Goal: Transaction & Acquisition: Purchase product/service

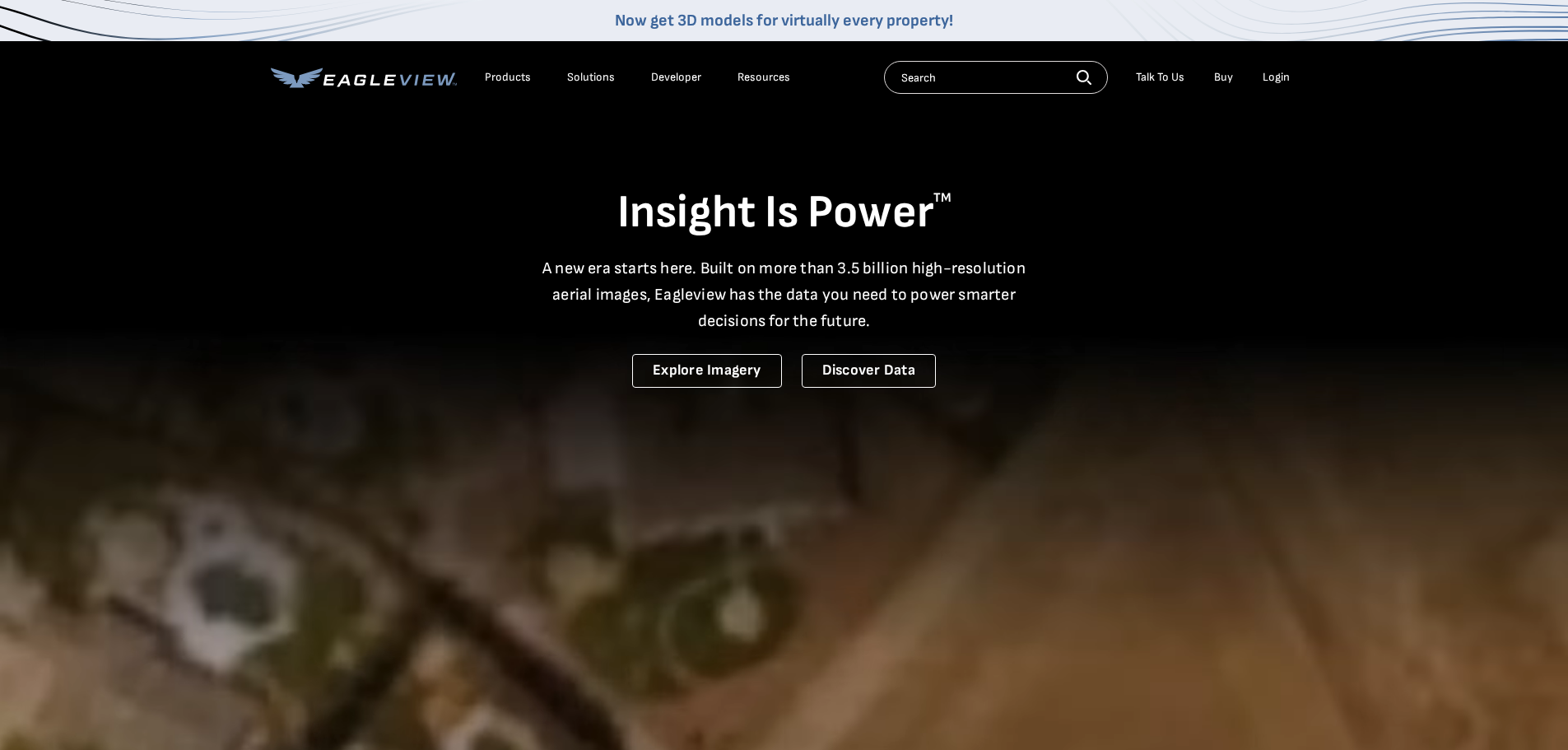
click at [1281, 76] on div "Login" at bounding box center [1276, 77] width 27 height 14
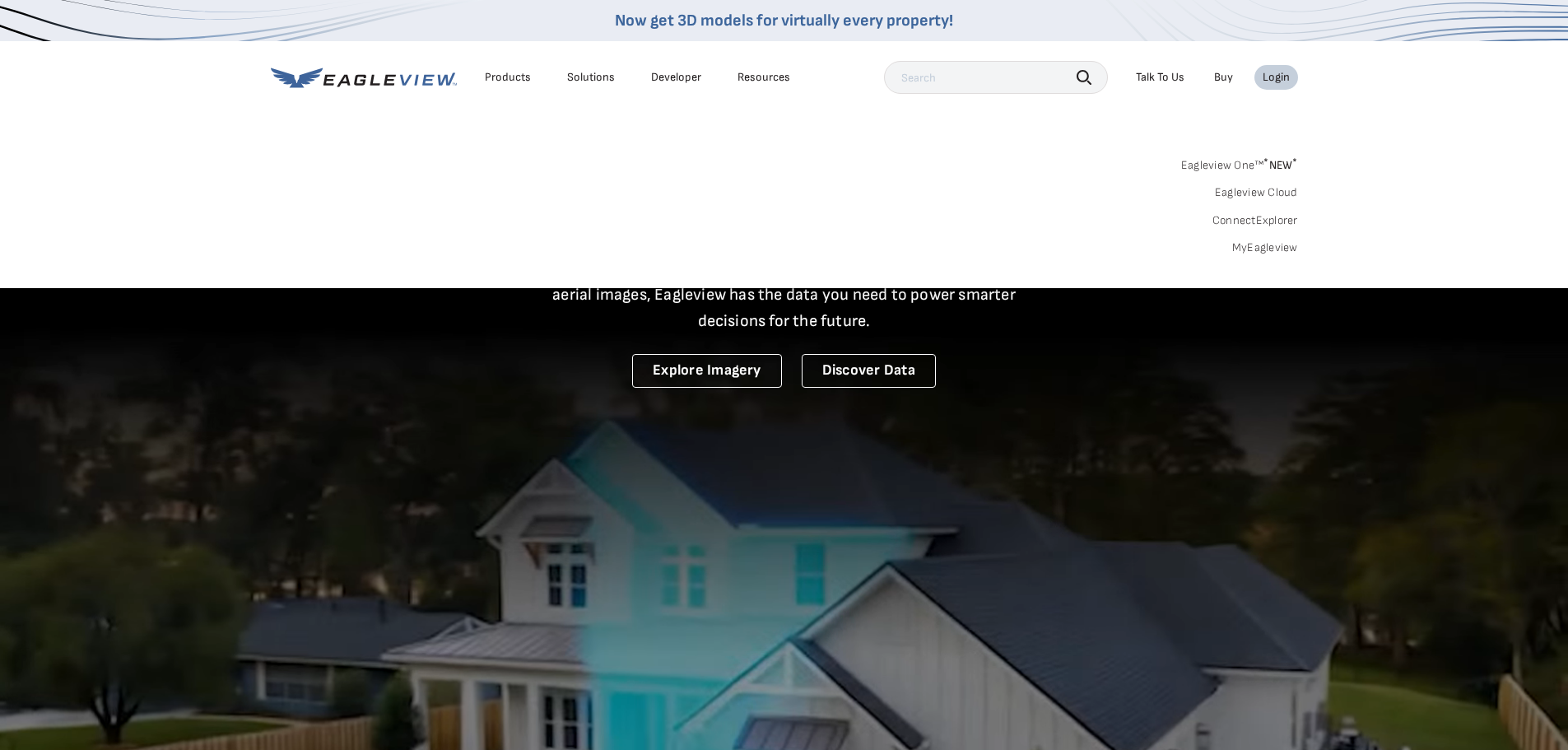
click at [1264, 244] on link "MyEagleview" at bounding box center [1264, 247] width 66 height 14
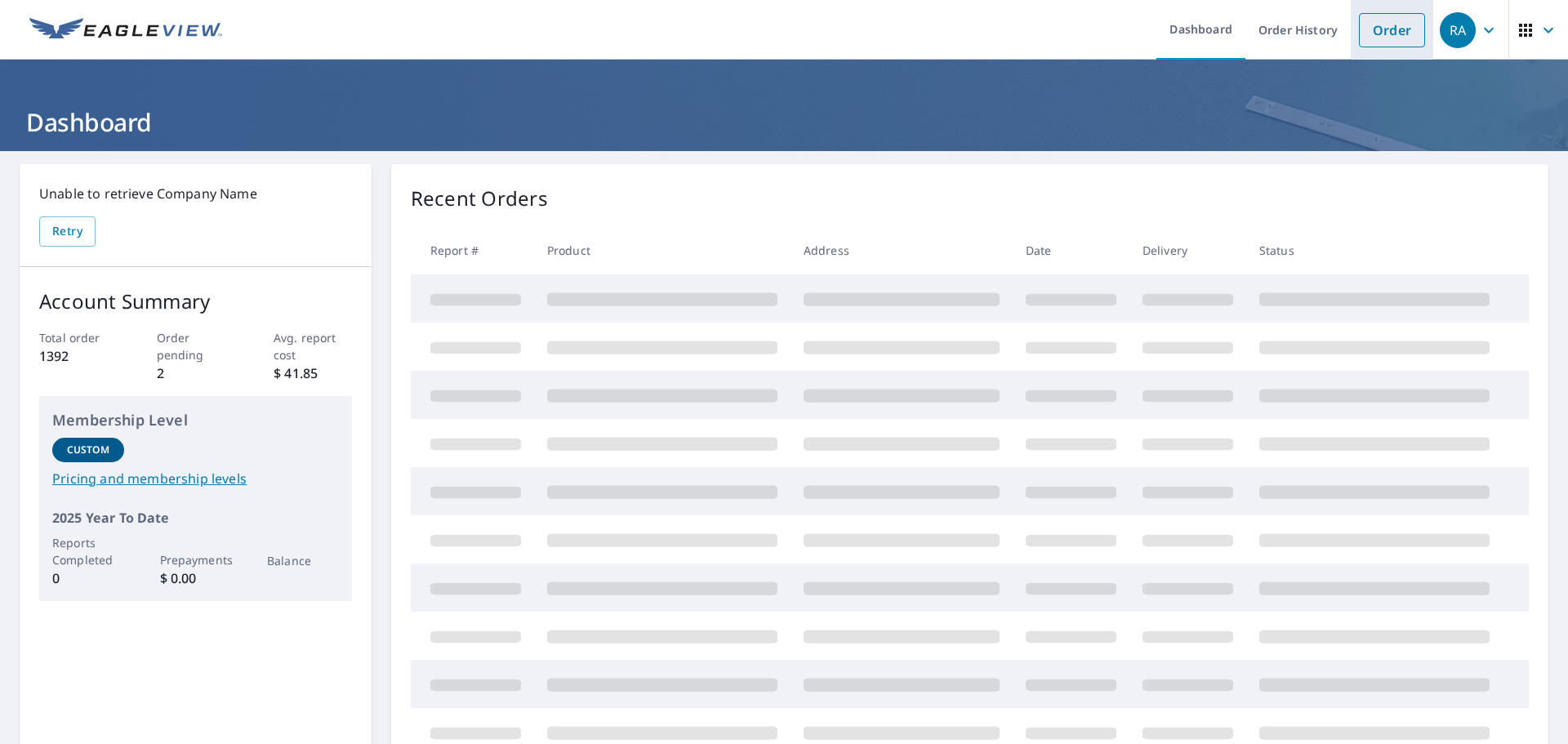
click at [1371, 34] on link "Order" at bounding box center [1391, 30] width 66 height 34
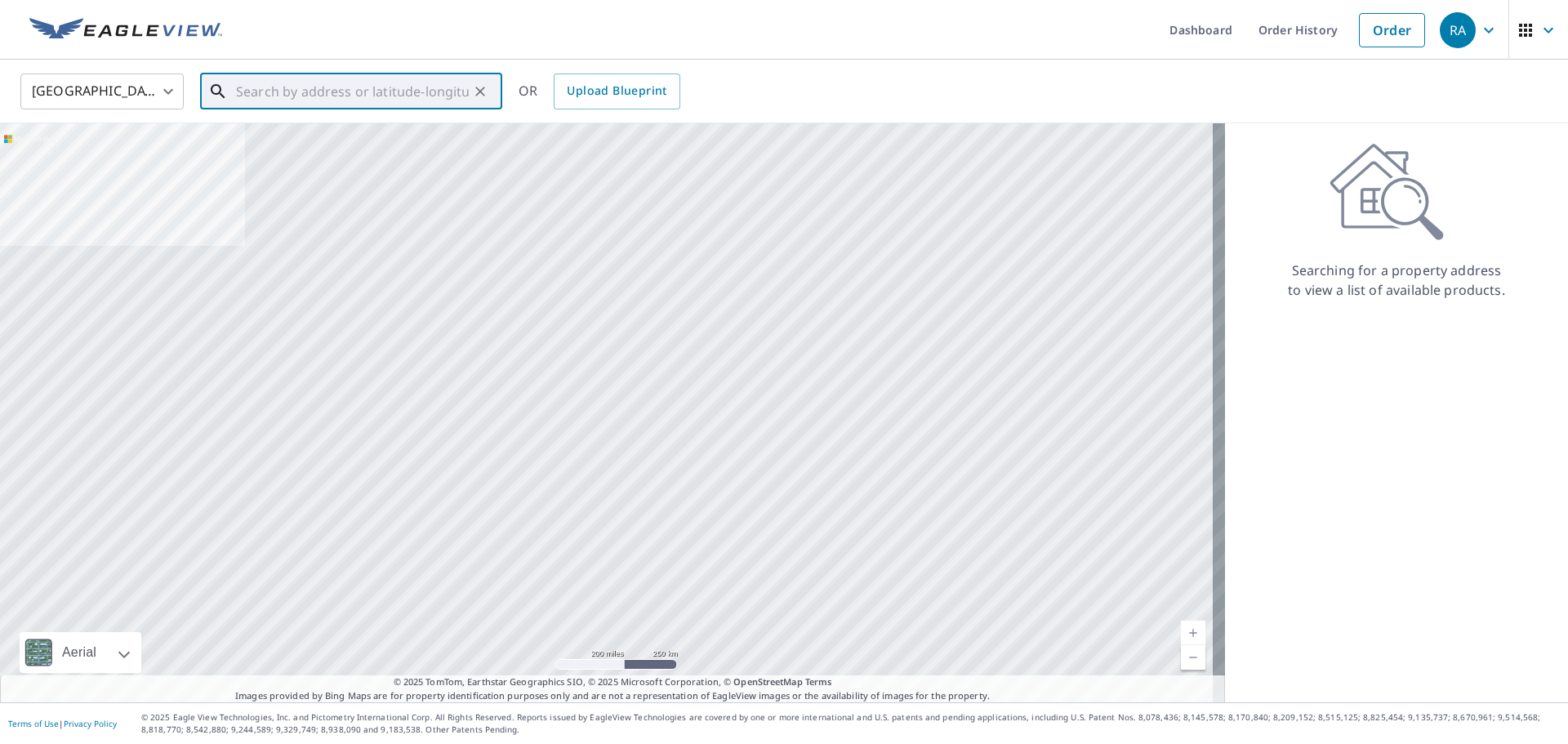
click at [293, 98] on input "text" at bounding box center [352, 91] width 233 height 45
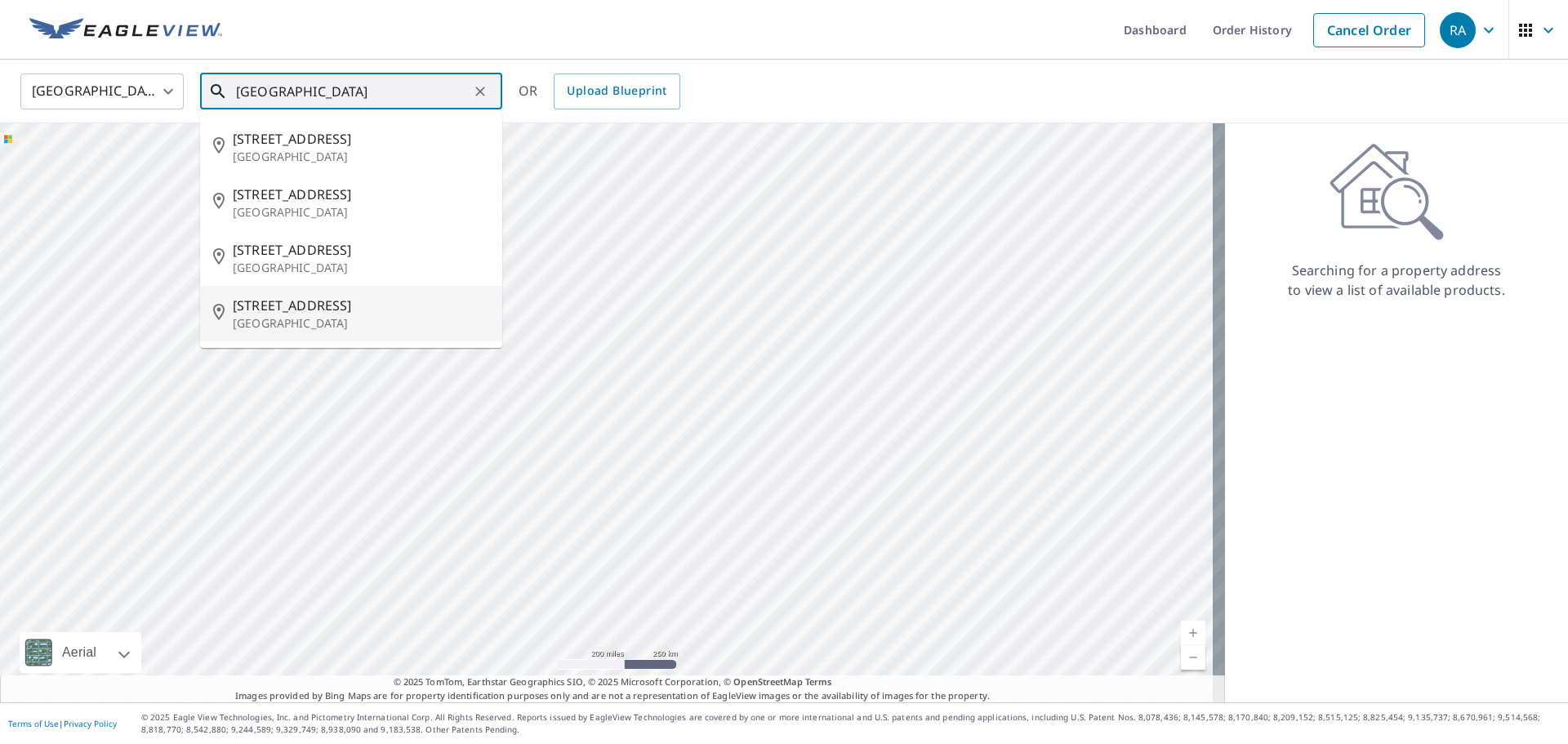
click at [293, 317] on p "East Pittsburgh, PA 15112" at bounding box center [360, 323] width 256 height 16
type input "325 Electric Ave East Pittsburgh, PA 15112"
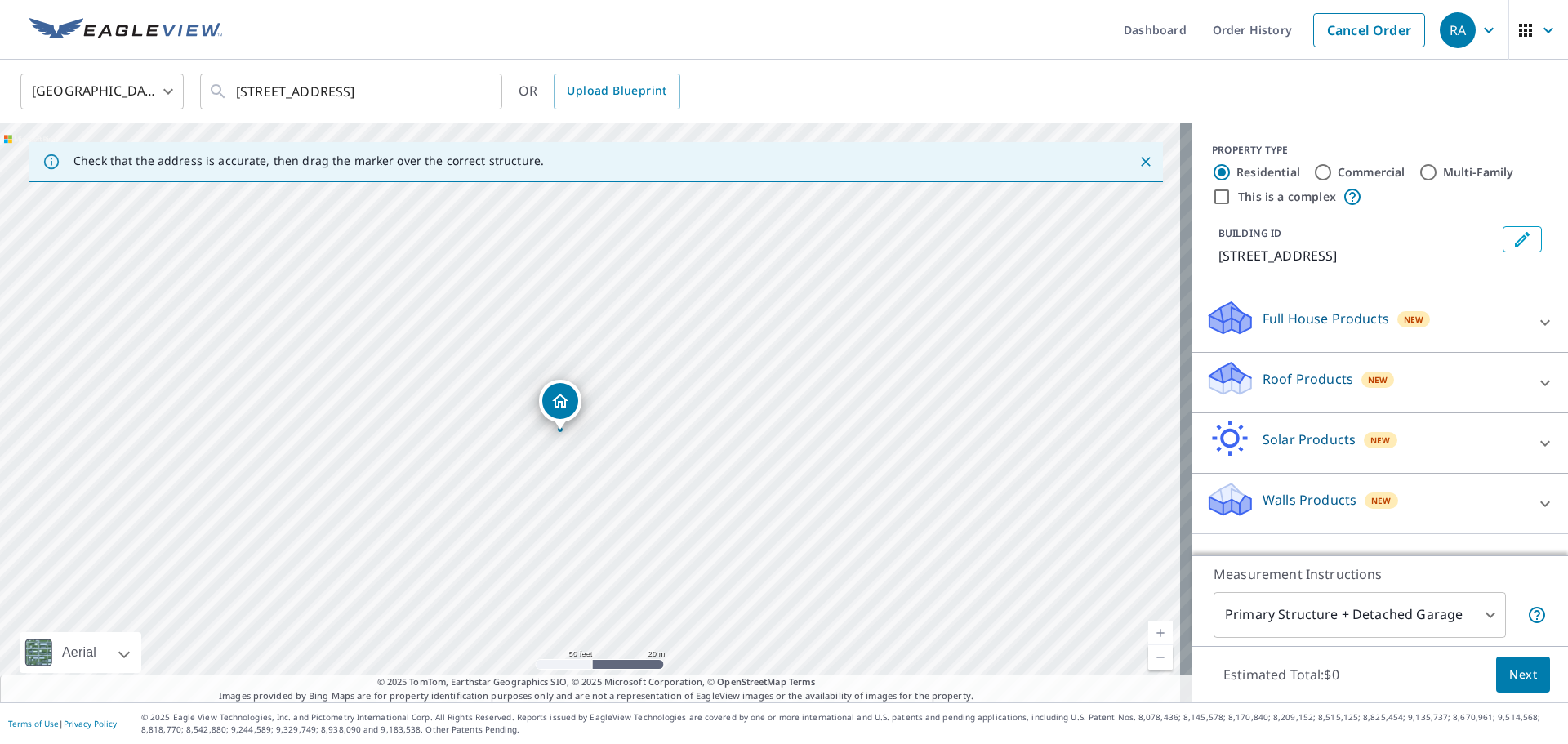
drag, startPoint x: 593, startPoint y: 383, endPoint x: 563, endPoint y: 402, distance: 35.5
click at [1431, 606] on body "RA RA Dashboard Order History Cancel Order RA United States US ​ 325 Electric A…" at bounding box center [784, 372] width 1568 height 744
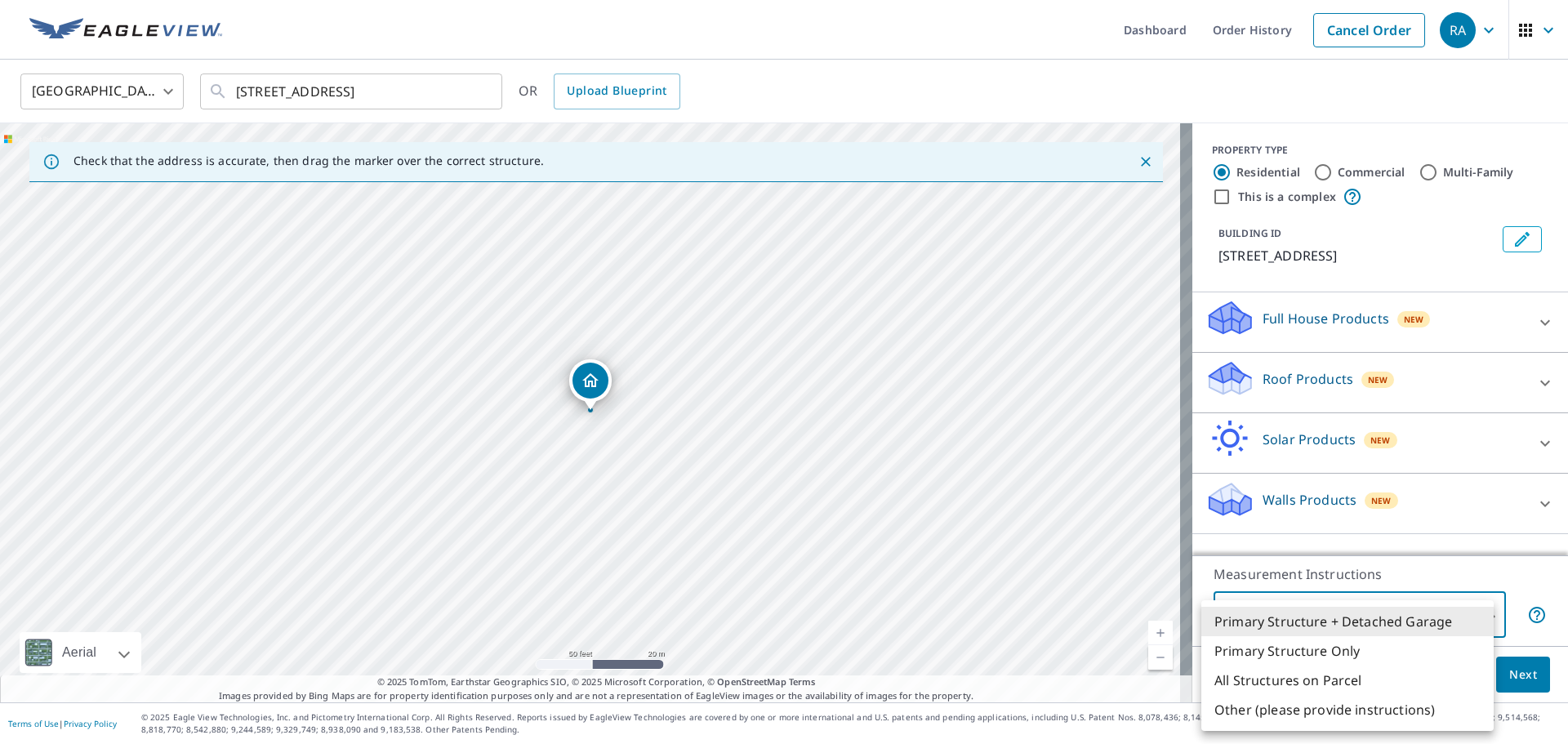
click at [1317, 679] on li "All Structures on Parcel" at bounding box center [1348, 680] width 293 height 29
type input "3"
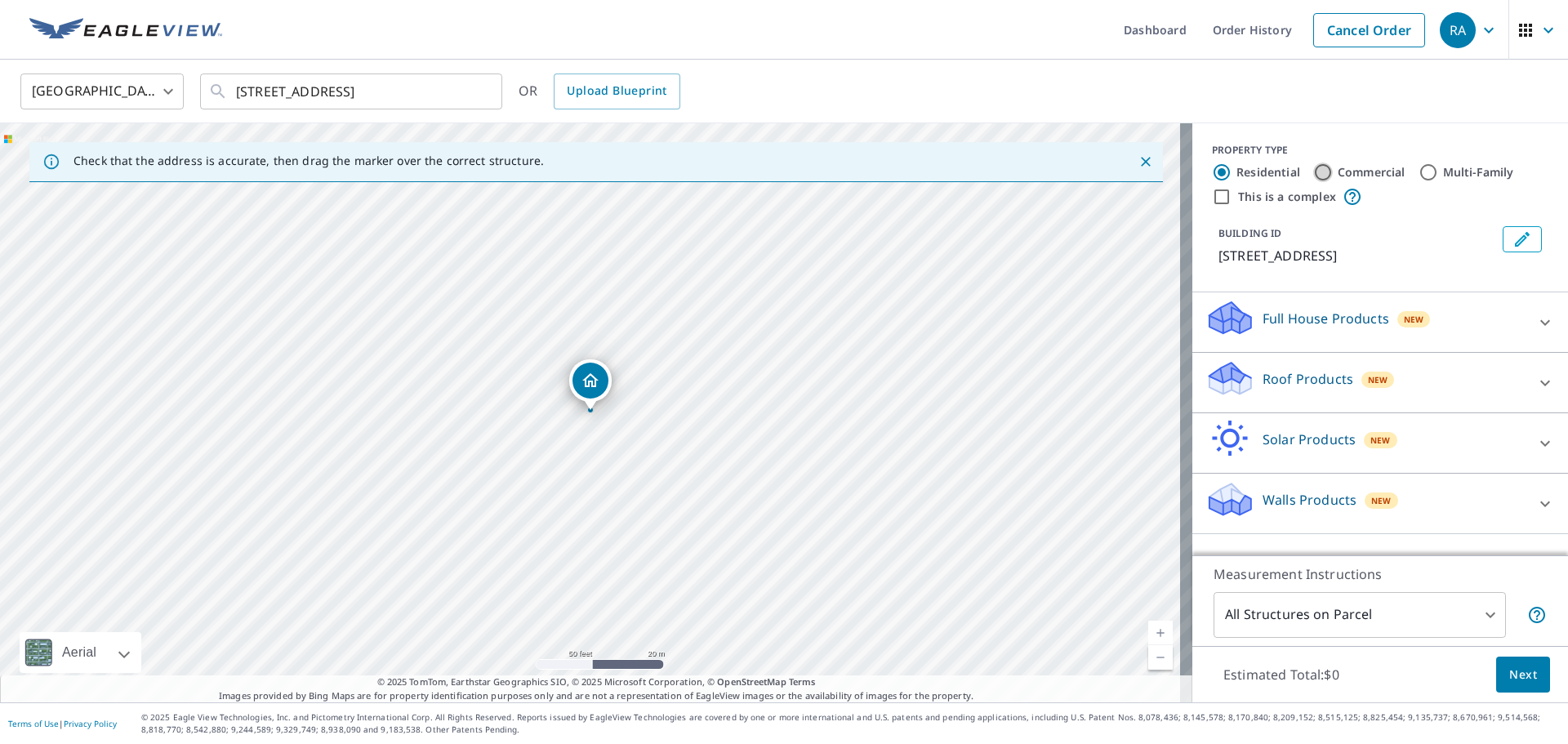
click at [1313, 167] on input "Commercial" at bounding box center [1323, 172] width 20 height 20
radio input "true"
type input "4"
click at [1423, 173] on input "Multi-Family" at bounding box center [1428, 172] width 20 height 20
radio input "true"
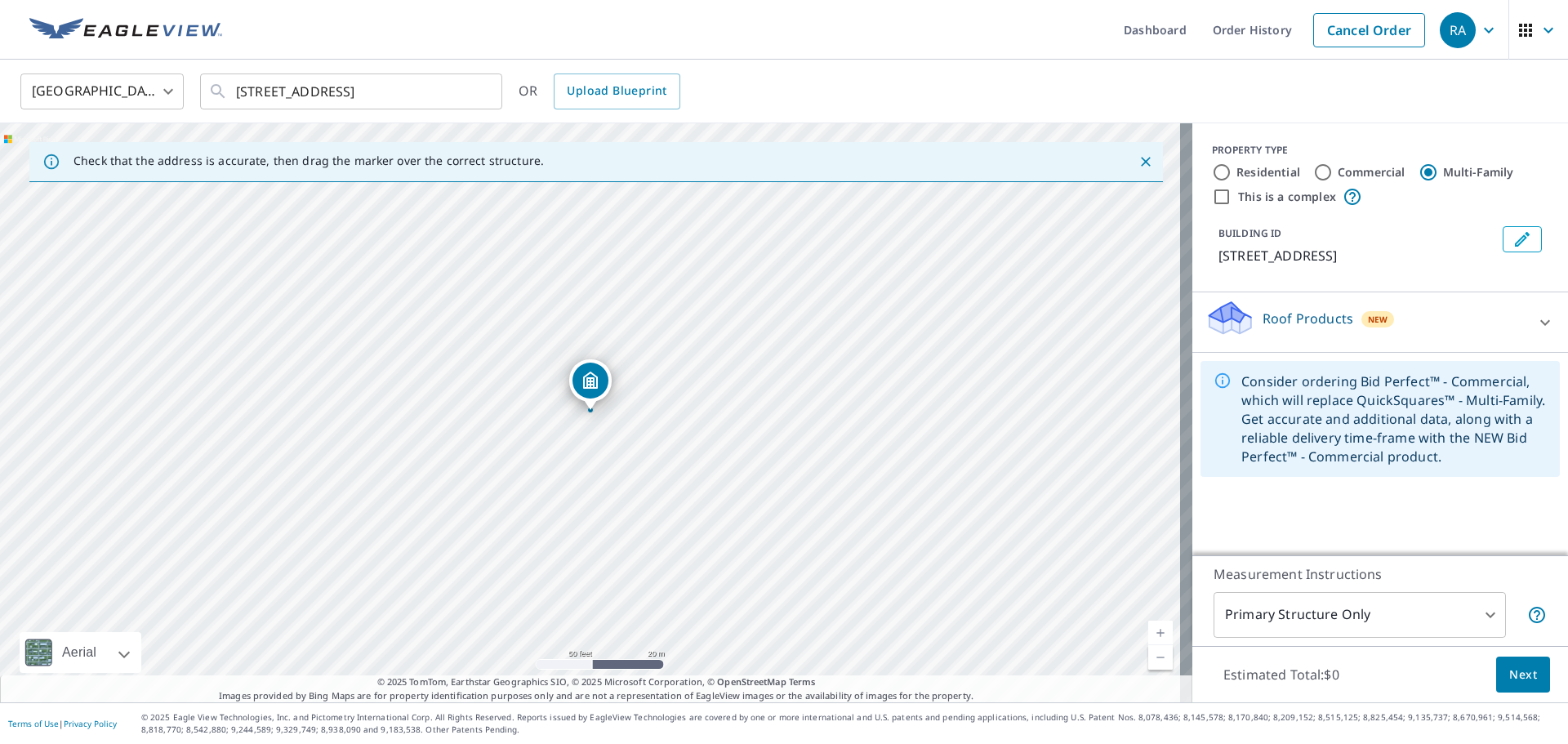
click at [1336, 620] on body "RA RA Dashboard Order History Cancel Order RA United States US ​ 325 Electric A…" at bounding box center [784, 372] width 1568 height 744
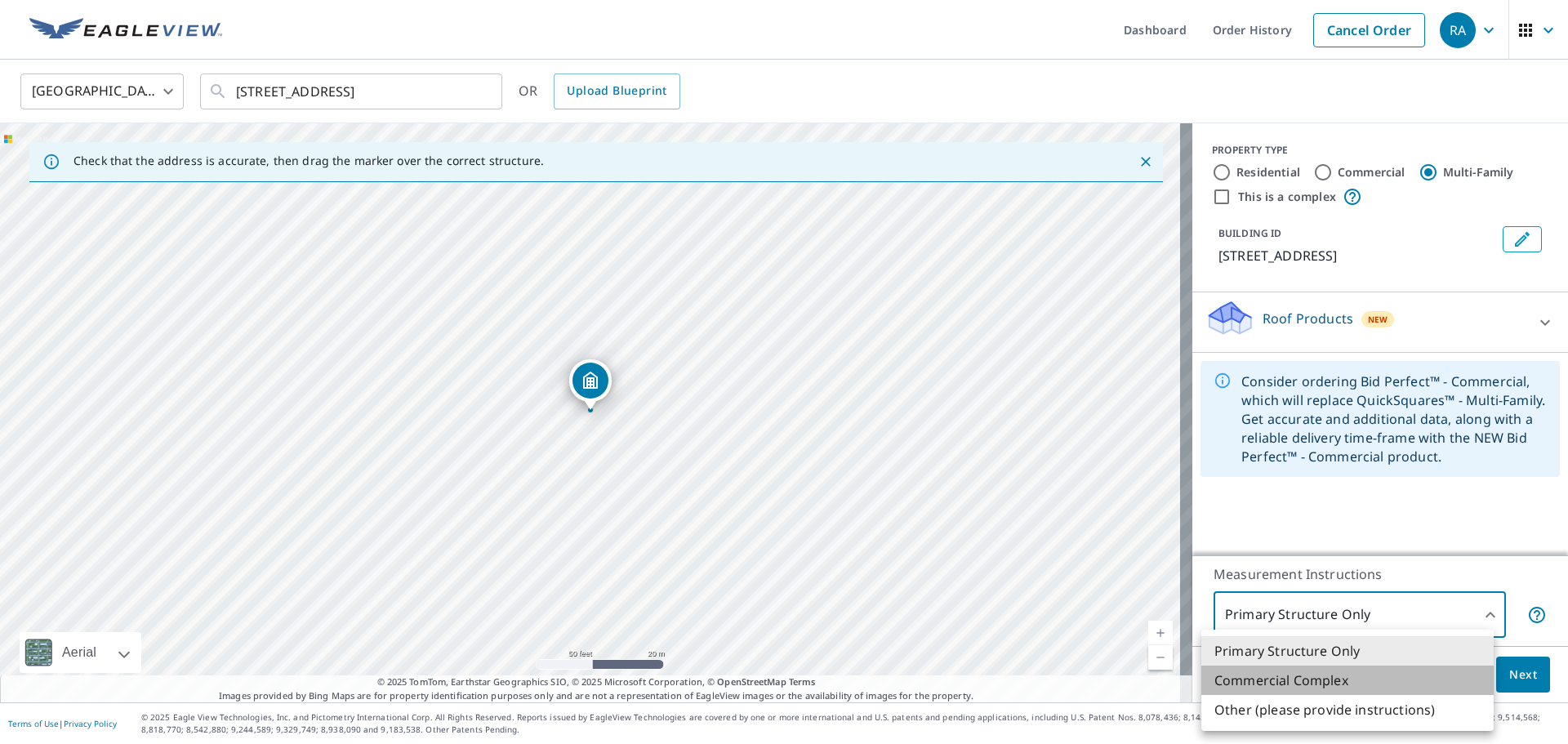
click at [1291, 673] on li "Commercial Complex" at bounding box center [1348, 680] width 293 height 29
type input "4"
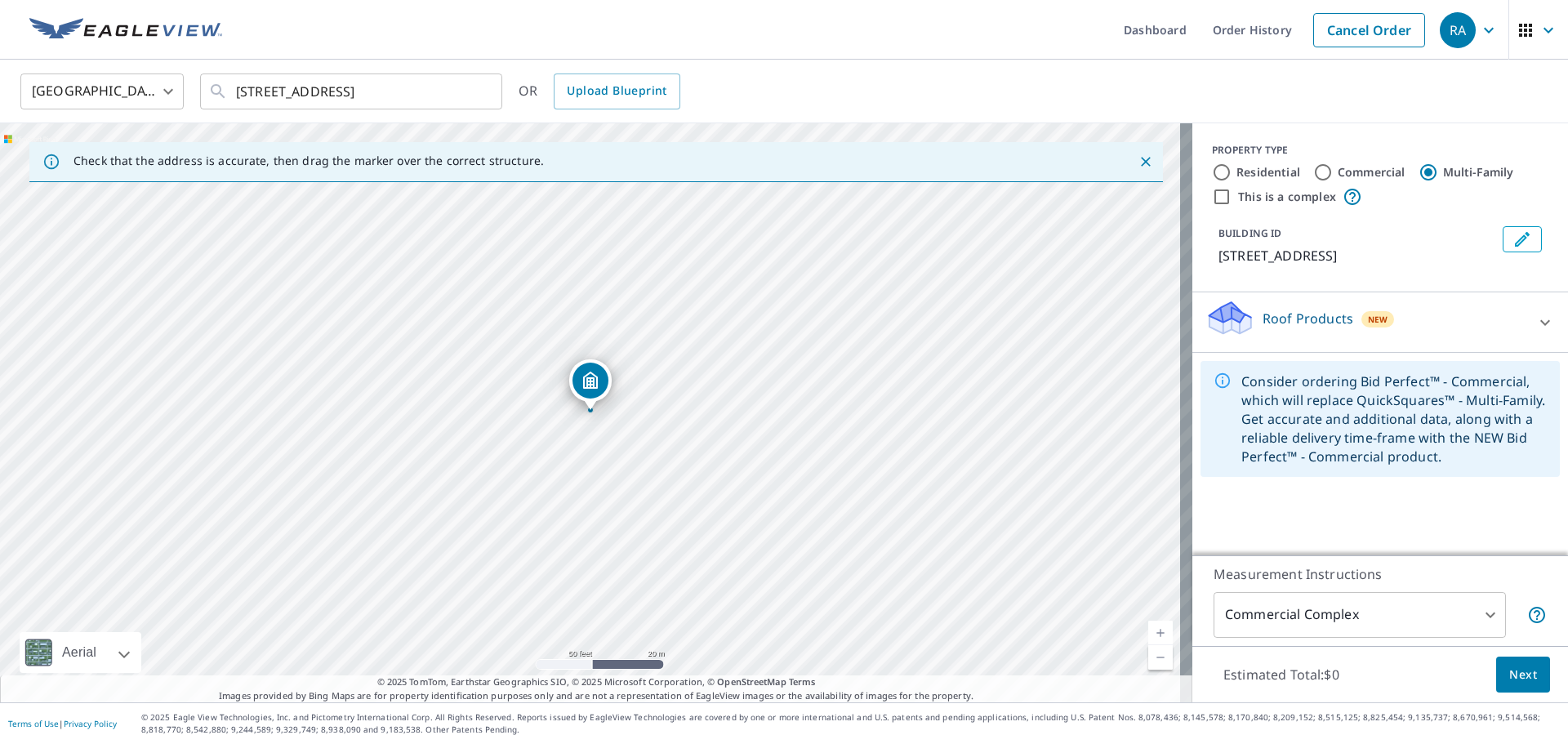
click at [1506, 310] on div "Roof Products New" at bounding box center [1365, 322] width 320 height 46
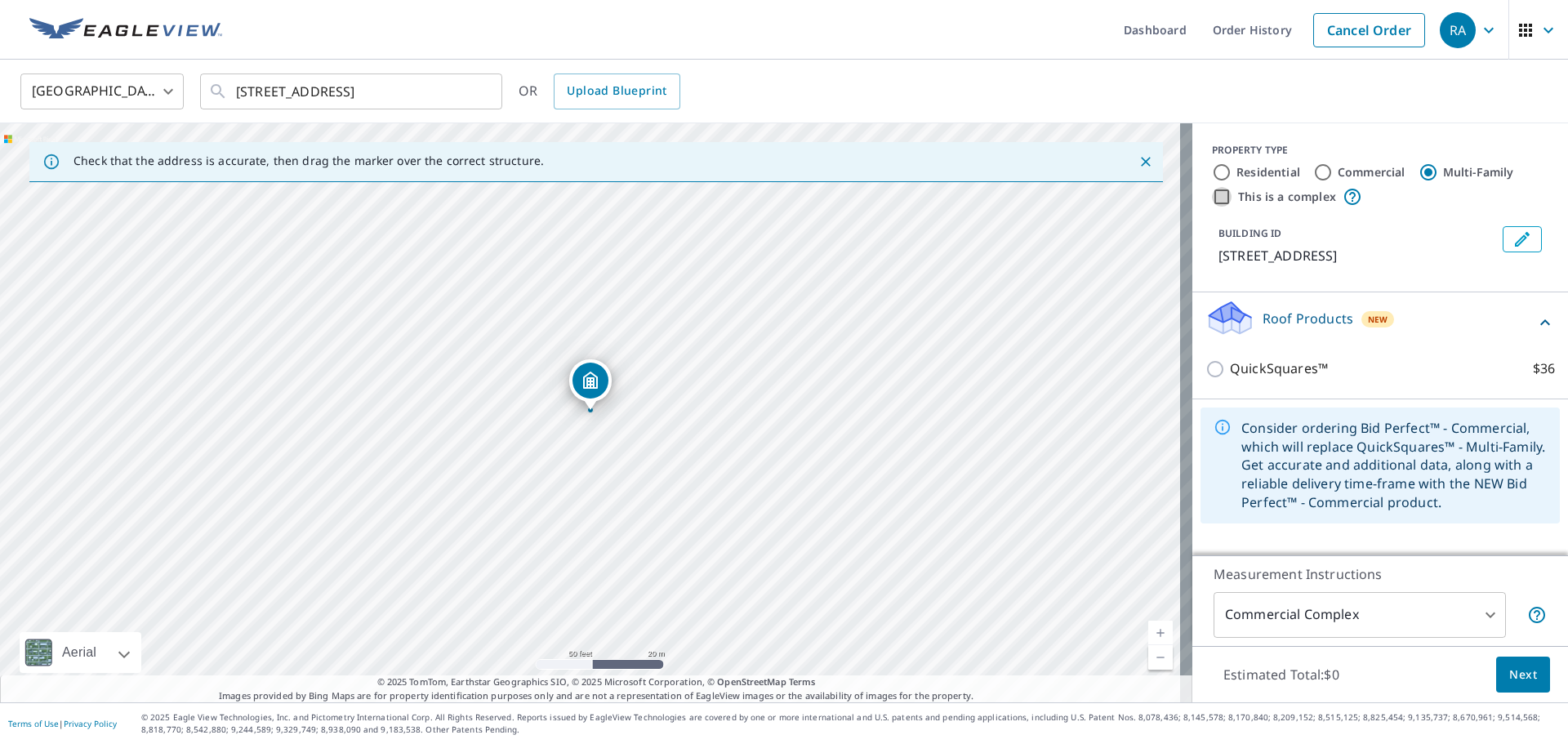
click at [1211, 194] on input "This is a complex" at bounding box center [1221, 197] width 20 height 20
checkbox input "true"
radio input "true"
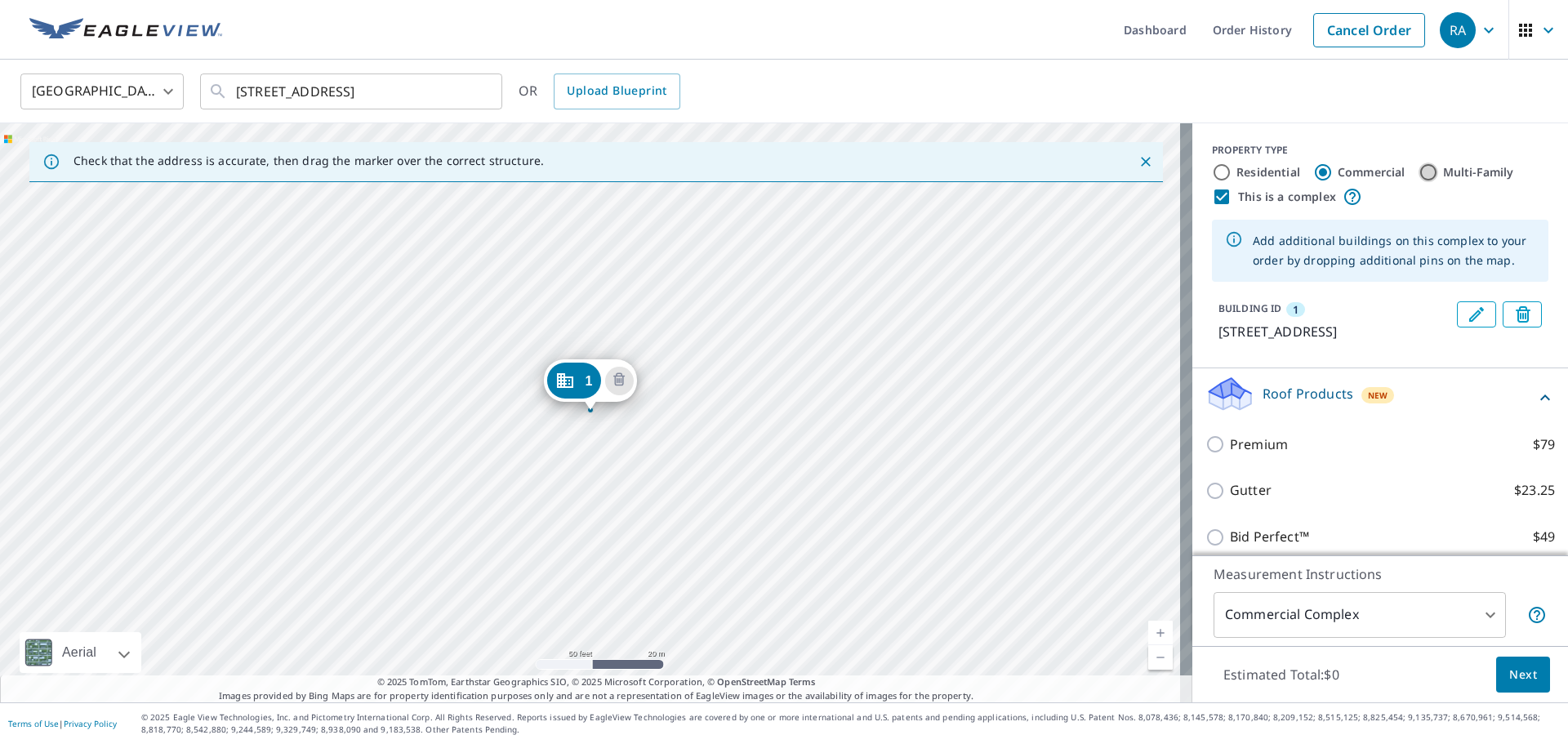
click at [1418, 174] on input "Multi-Family" at bounding box center [1428, 172] width 20 height 20
radio input "true"
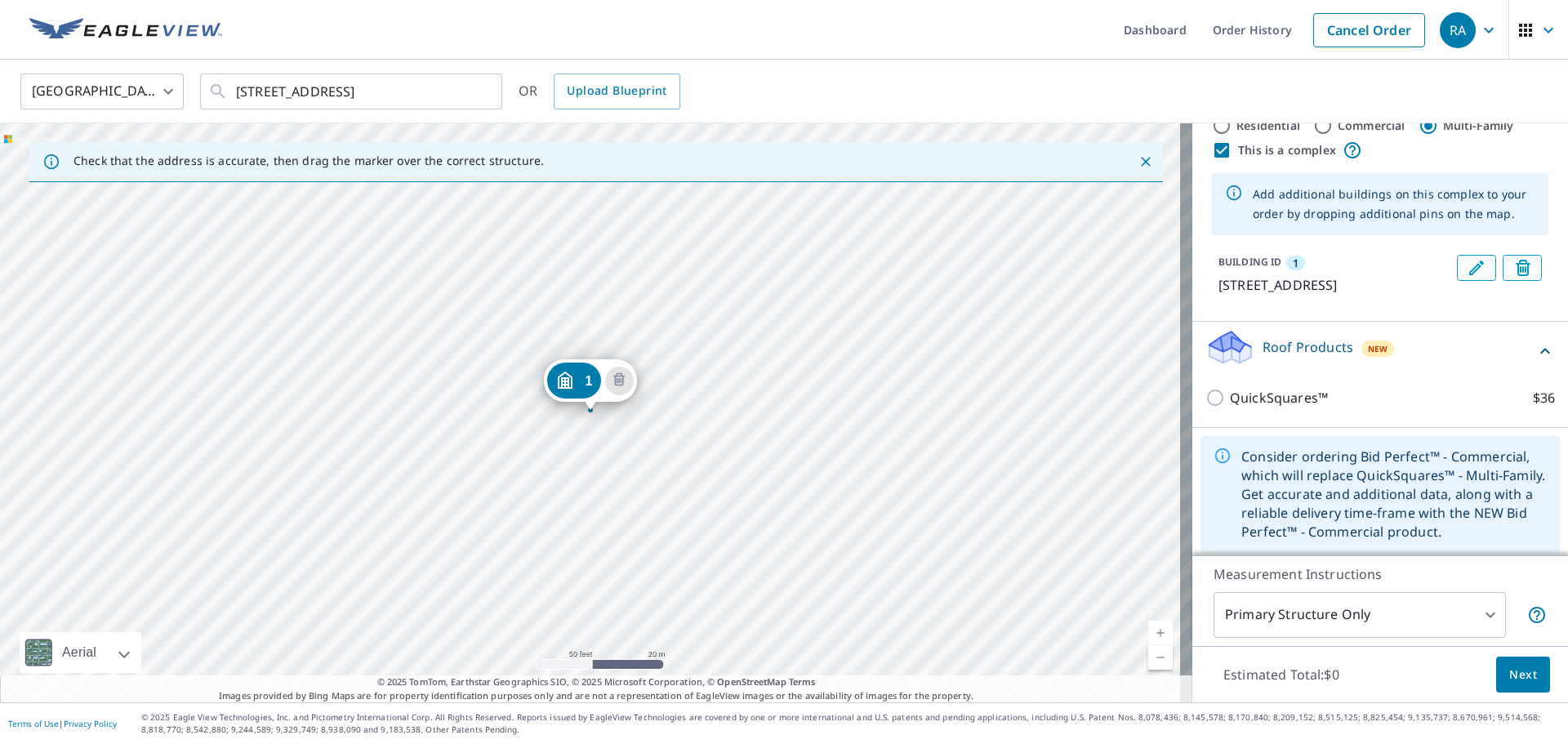
scroll to position [72, 0]
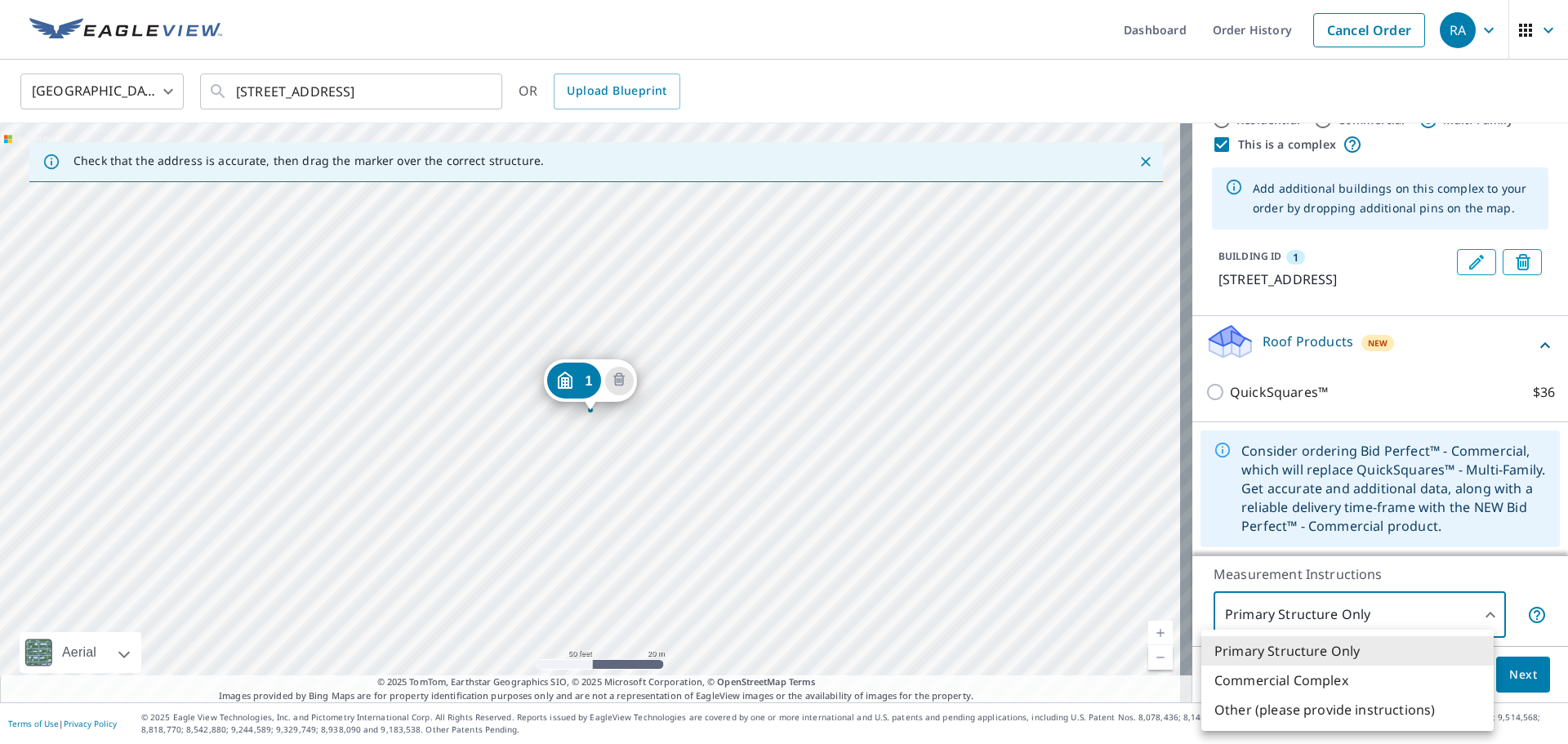
click at [1418, 617] on body "RA RA Dashboard Order History Cancel Order RA United States US ​ 325 Electric A…" at bounding box center [784, 372] width 1568 height 744
click at [1316, 671] on li "Commercial Complex" at bounding box center [1348, 680] width 293 height 29
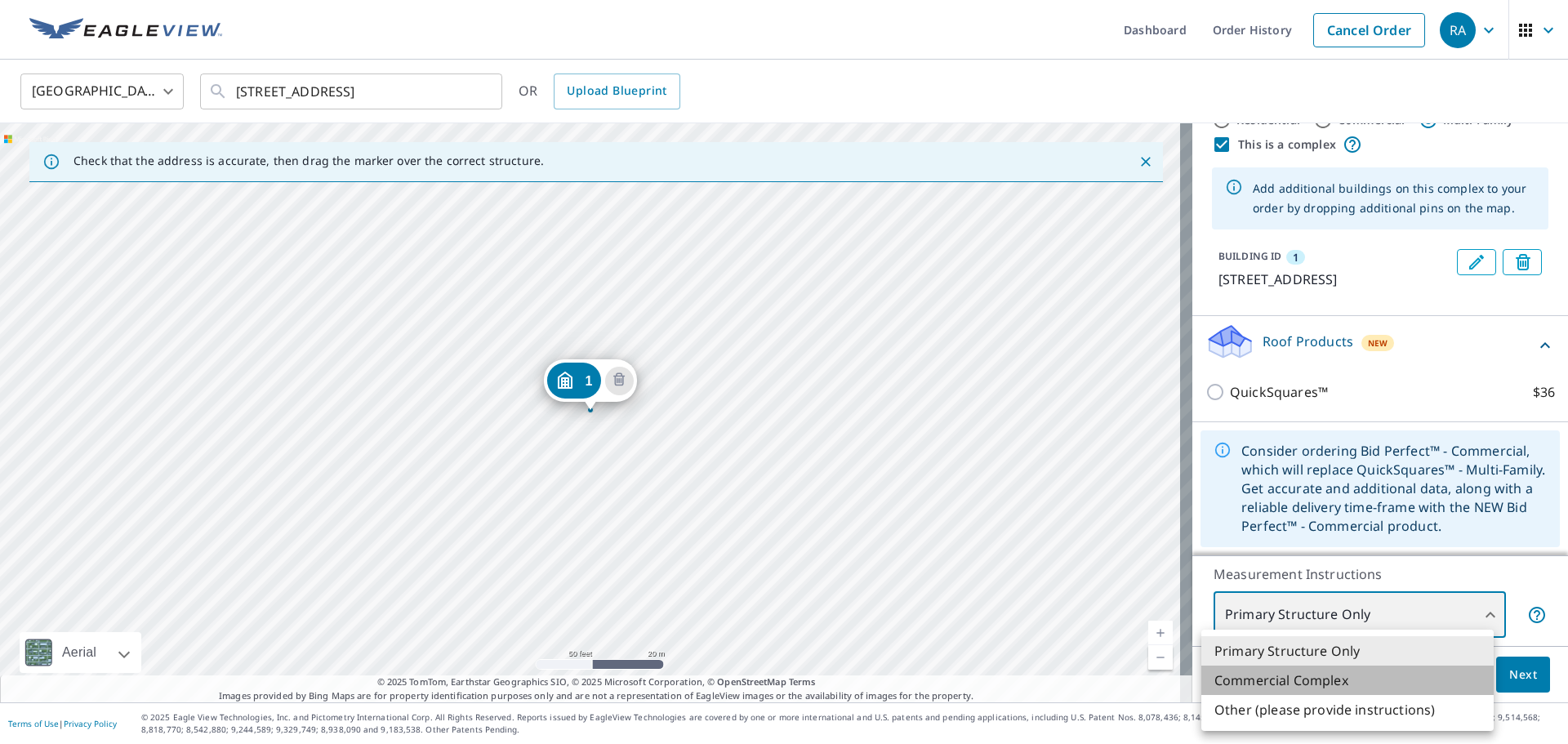
type input "4"
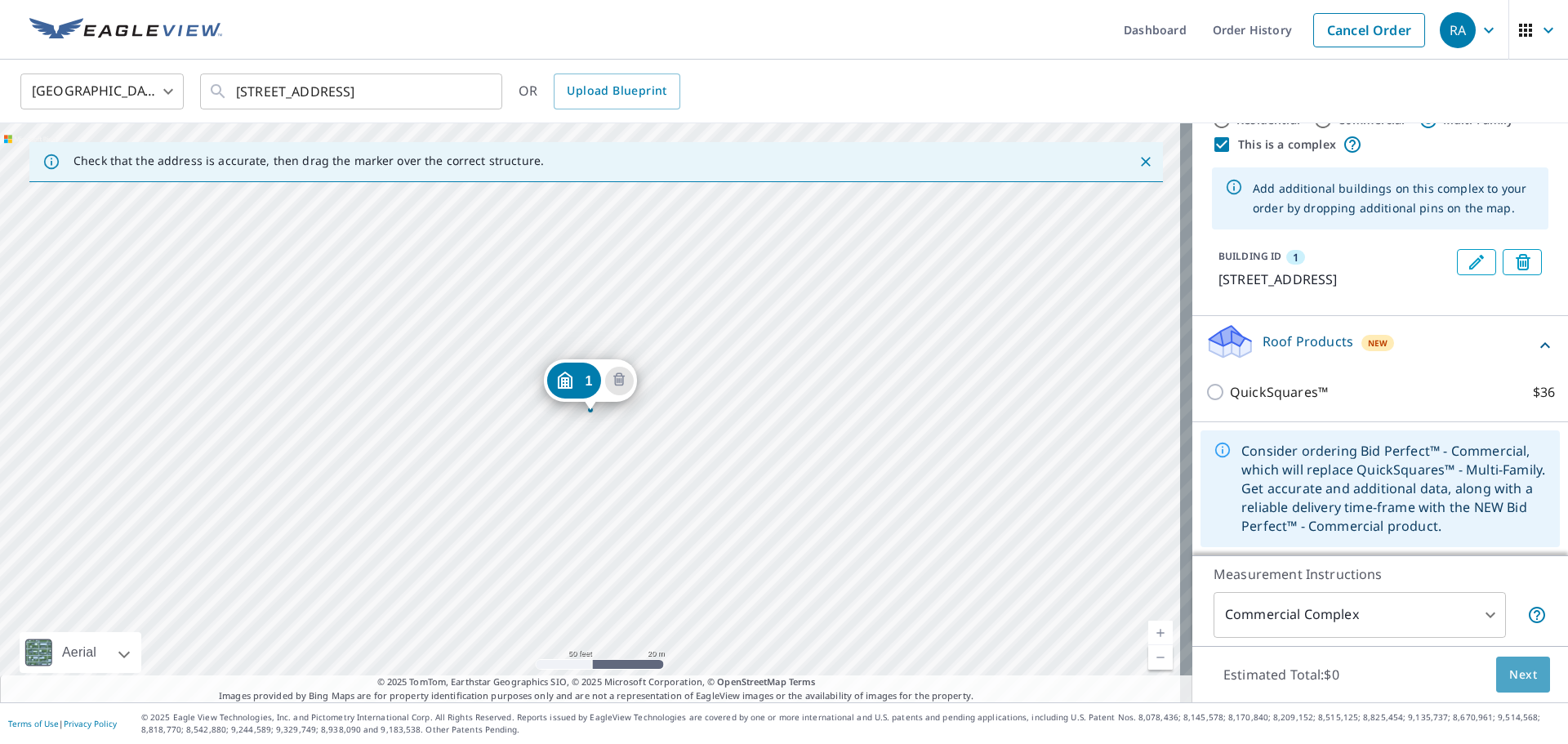
click at [1509, 679] on span "Next" at bounding box center [1523, 674] width 28 height 21
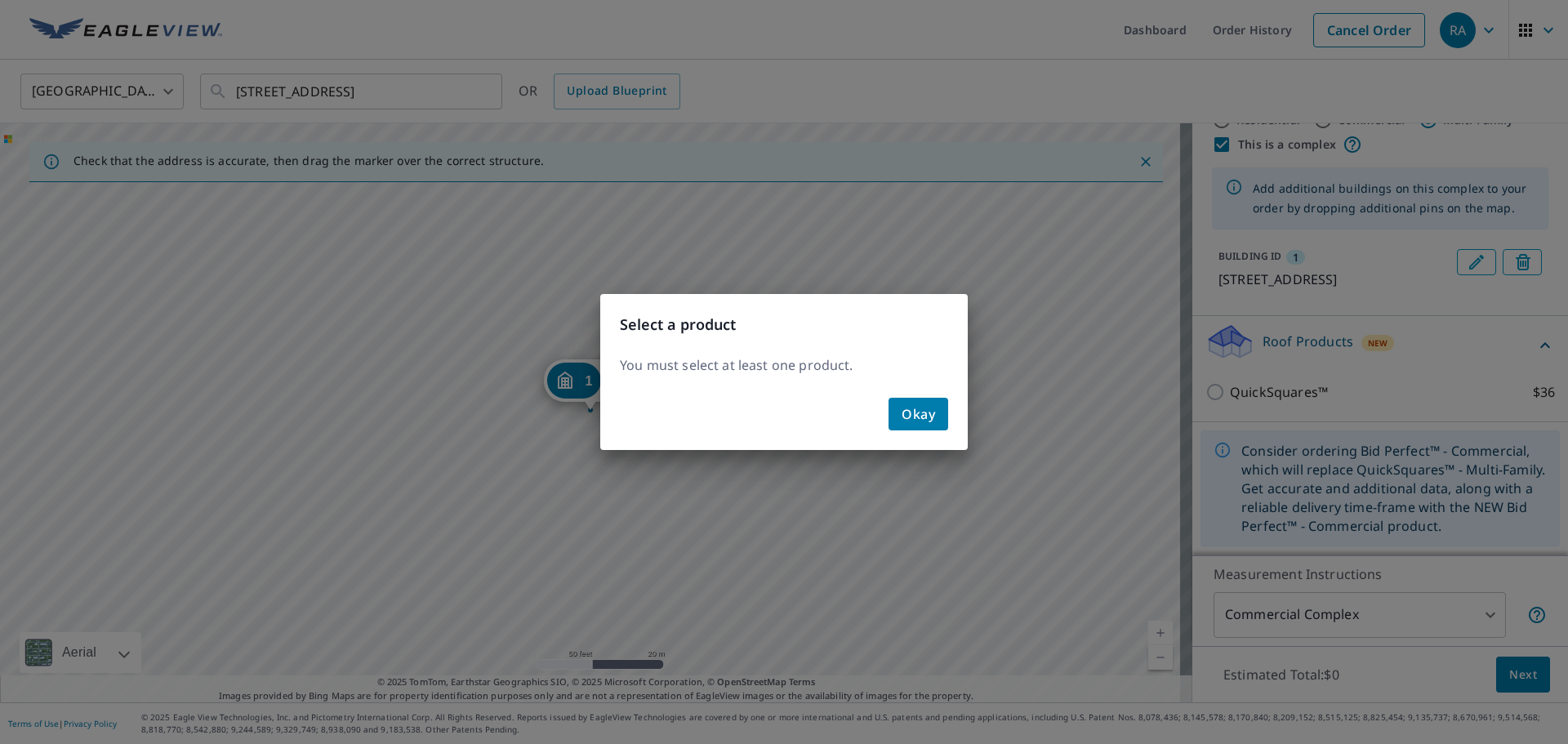
click at [955, 436] on div "Okay" at bounding box center [784, 420] width 367 height 59
click at [912, 417] on span "Okay" at bounding box center [919, 414] width 34 height 23
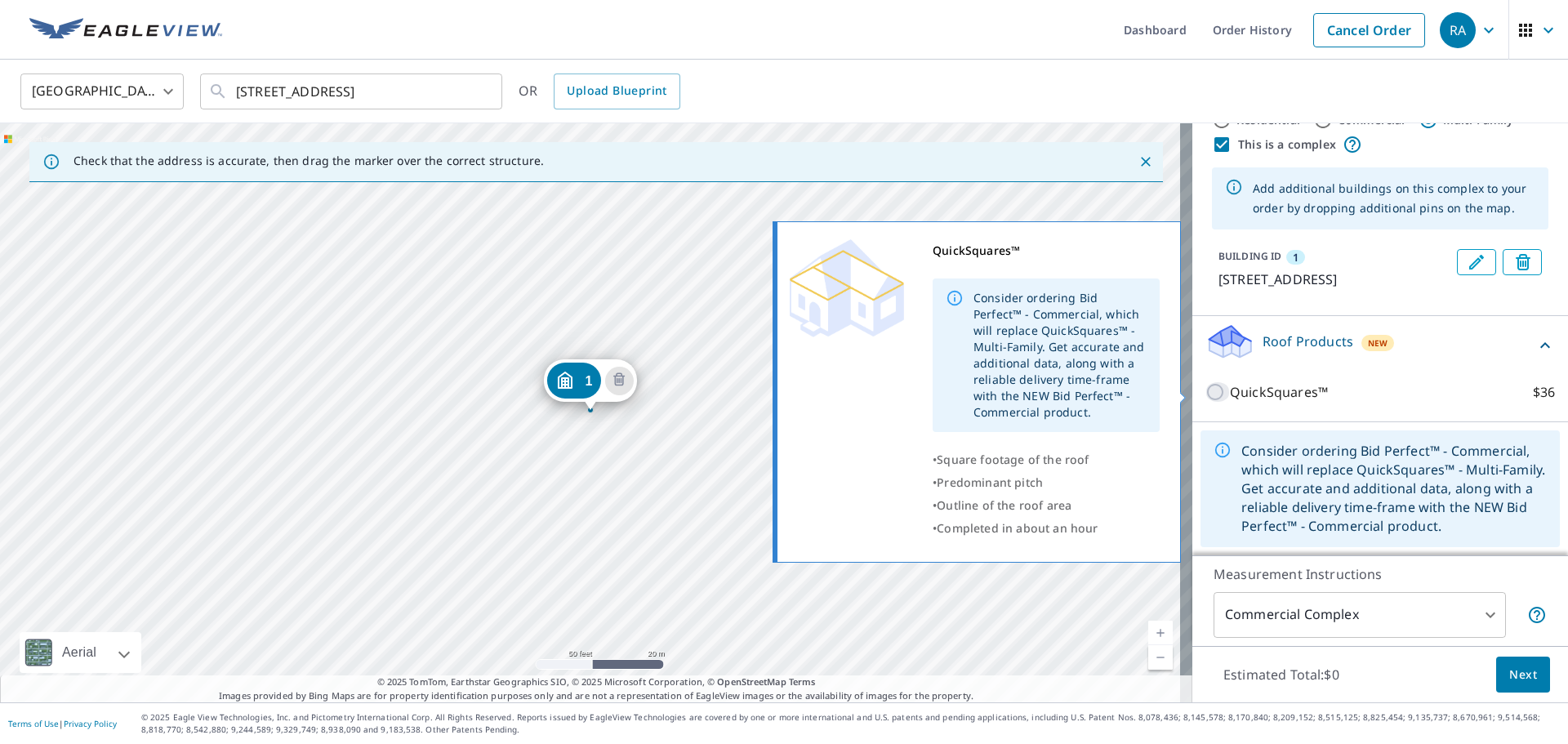
click at [1205, 393] on input "QuickSquares™ $36" at bounding box center [1217, 392] width 24 height 20
checkbox input "true"
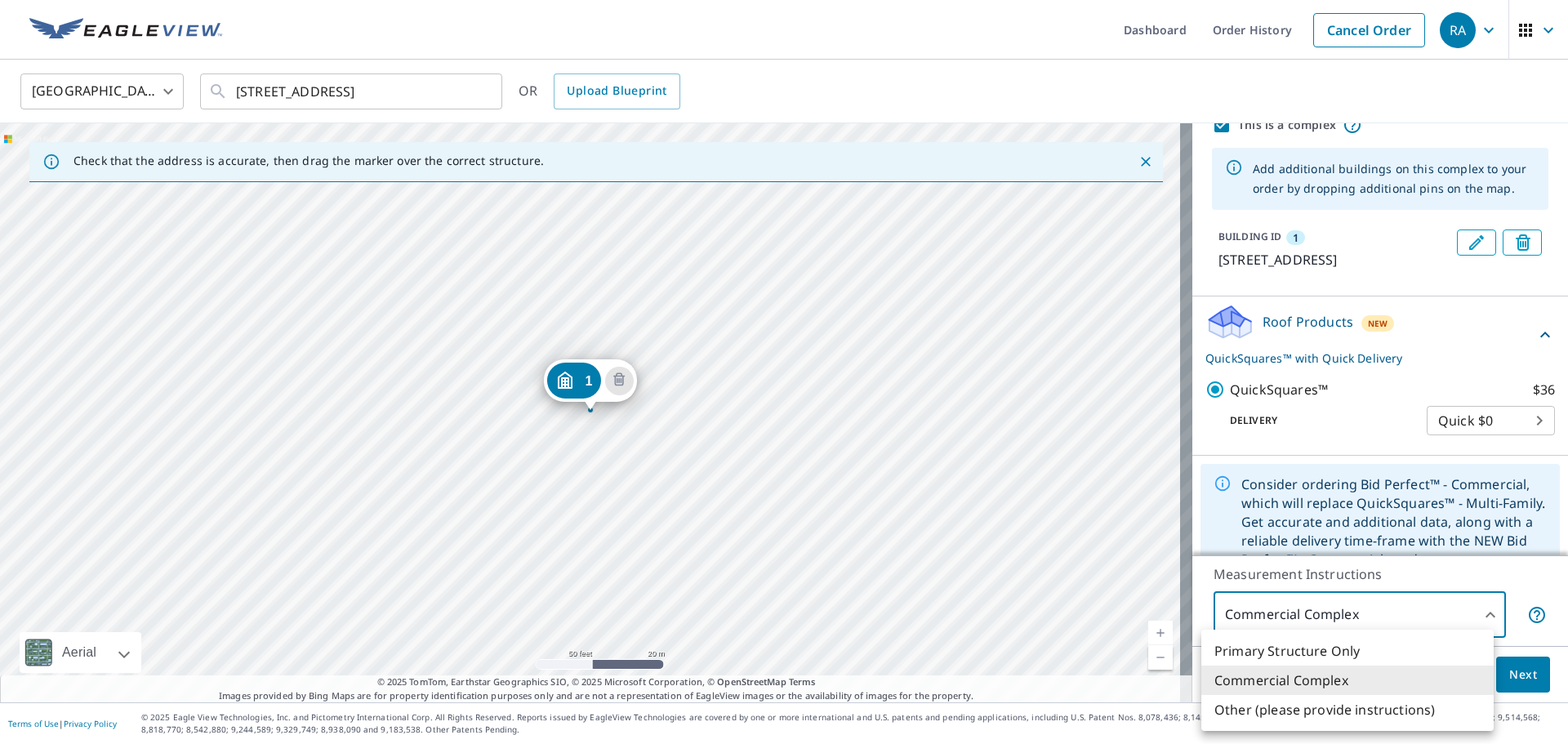
click at [1415, 617] on body "RA RA Dashboard Order History Cancel Order RA United States US ​ 325 Electric A…" at bounding box center [784, 372] width 1568 height 744
click at [1348, 684] on li "Commercial Complex" at bounding box center [1348, 680] width 293 height 29
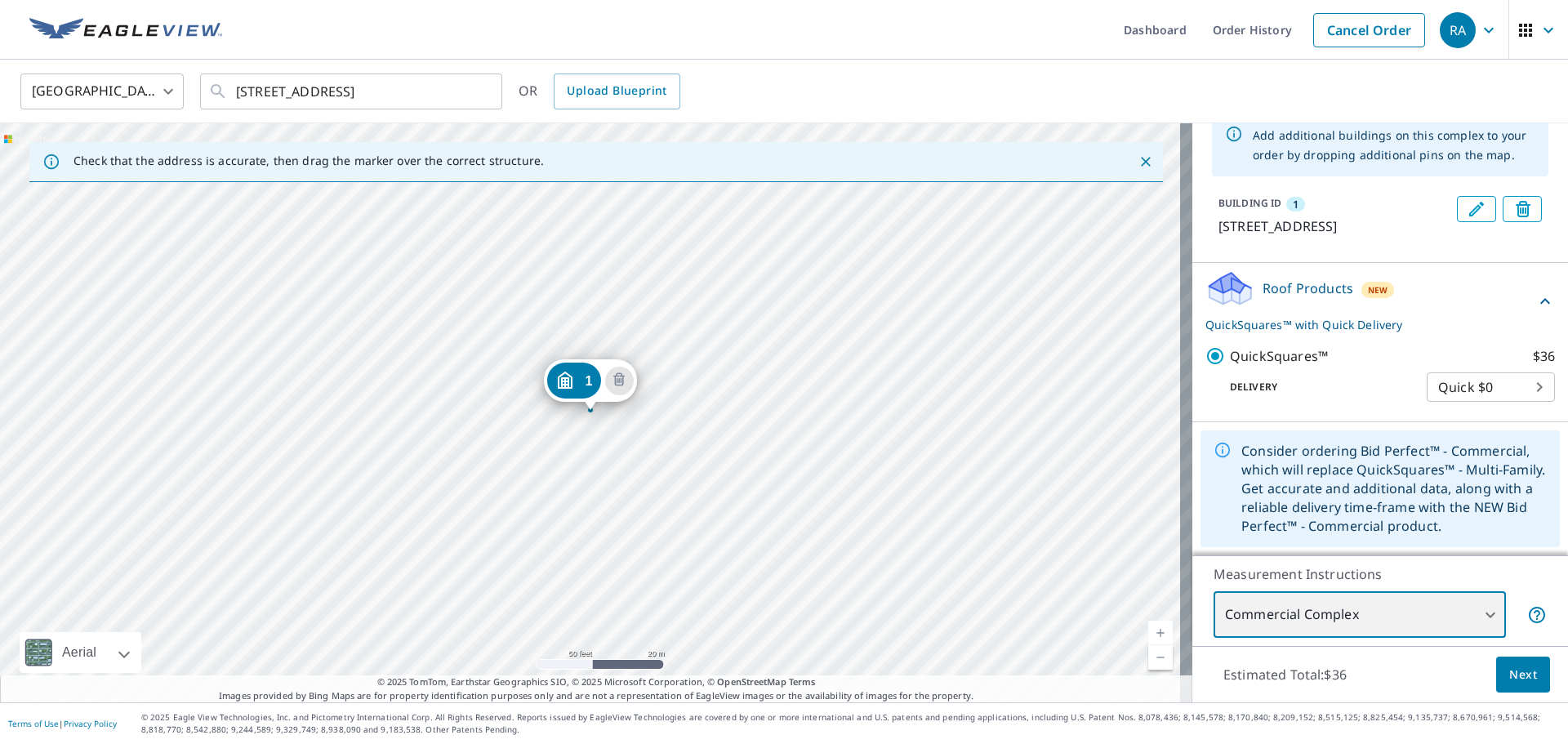
scroll to position [0, 0]
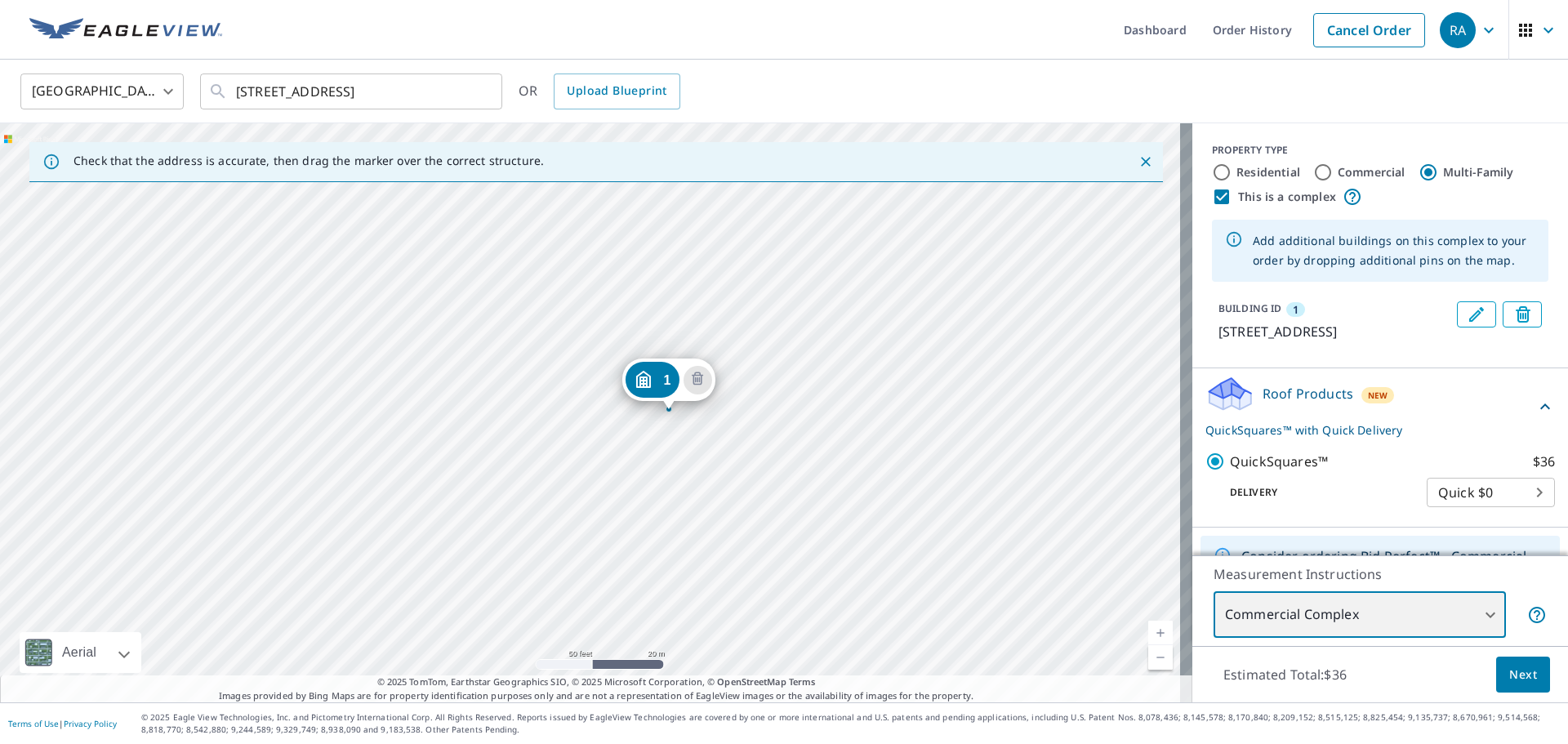
click at [653, 320] on div "1 325 Electric Ave East Pittsburgh, PA 15112" at bounding box center [596, 412] width 1192 height 579
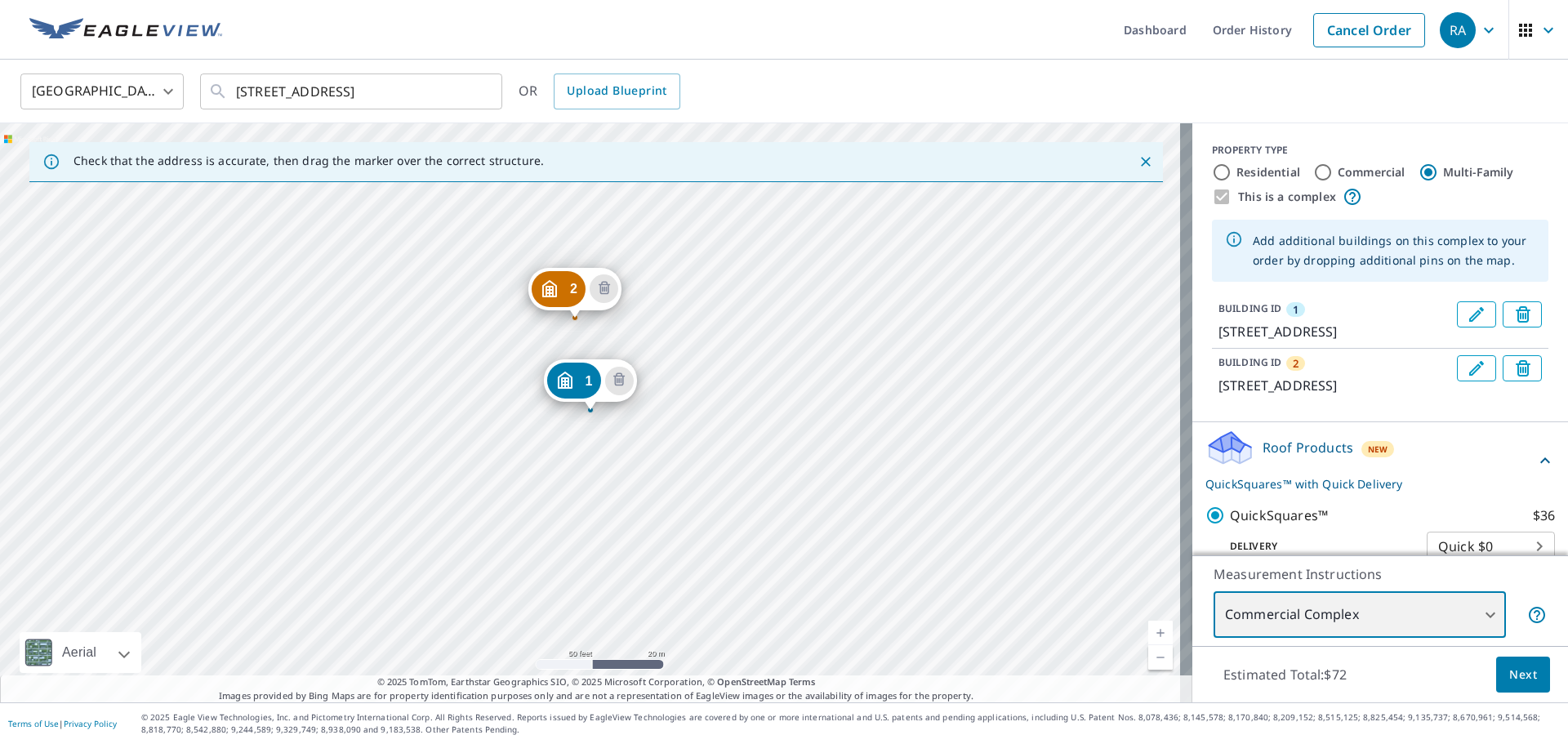
click at [651, 371] on div "2 325 Electric Ave East Pittsburgh, PA 15112 1 325 Electric Ave East Pittsburgh…" at bounding box center [596, 412] width 1192 height 579
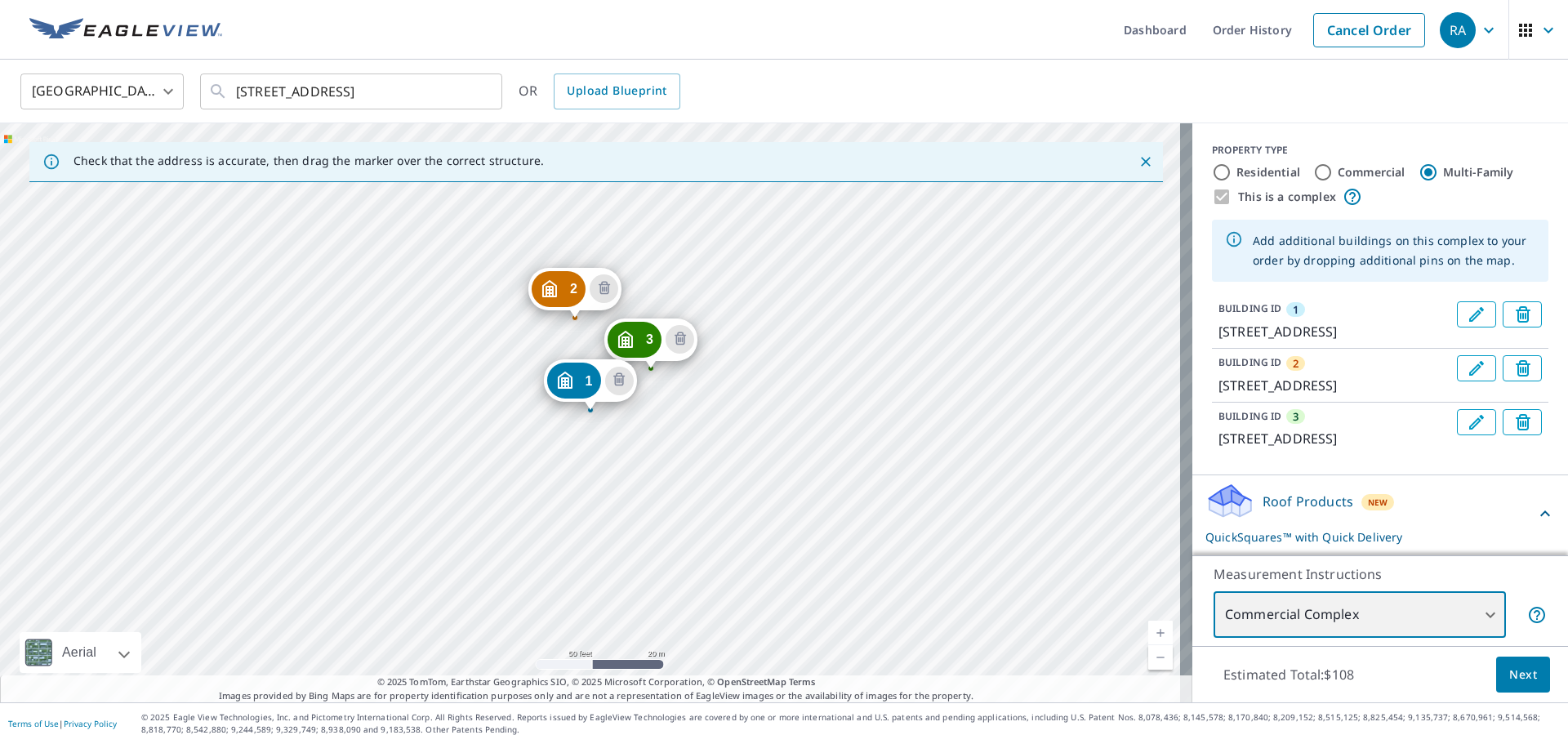
click at [577, 472] on div "2 325 Electric Ave East Pittsburgh, PA 15112 3 325 Electric Ave East Pittsburgh…" at bounding box center [596, 412] width 1192 height 579
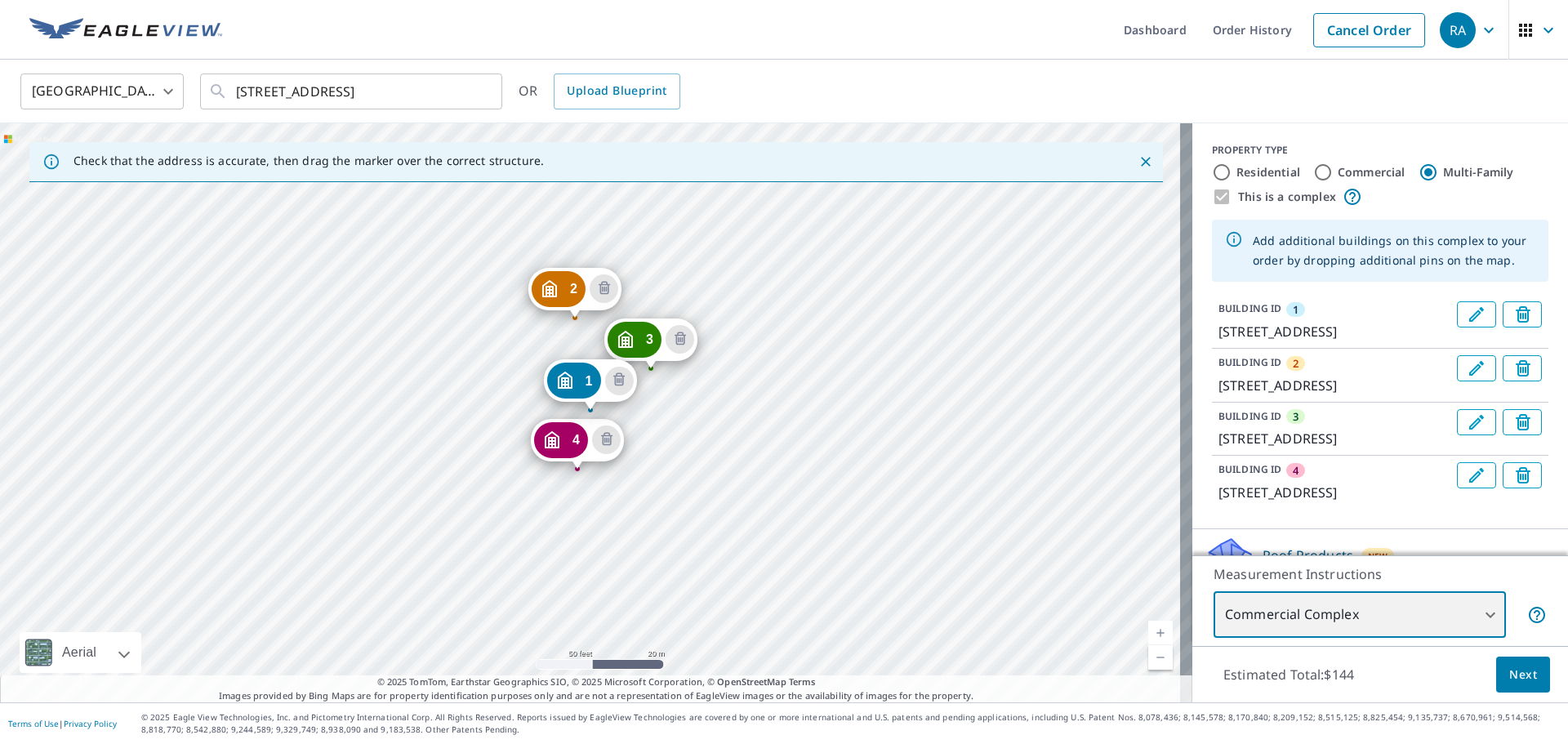
click at [607, 500] on div "2 325 Electric Ave East Pittsburgh, PA 15112 3 325 Electric Ave East Pittsburgh…" at bounding box center [596, 412] width 1192 height 579
click at [686, 525] on div "2 325 Electric Ave East Pittsburgh, PA 15112 3 325 Electric Ave East Pittsburgh…" at bounding box center [596, 412] width 1192 height 579
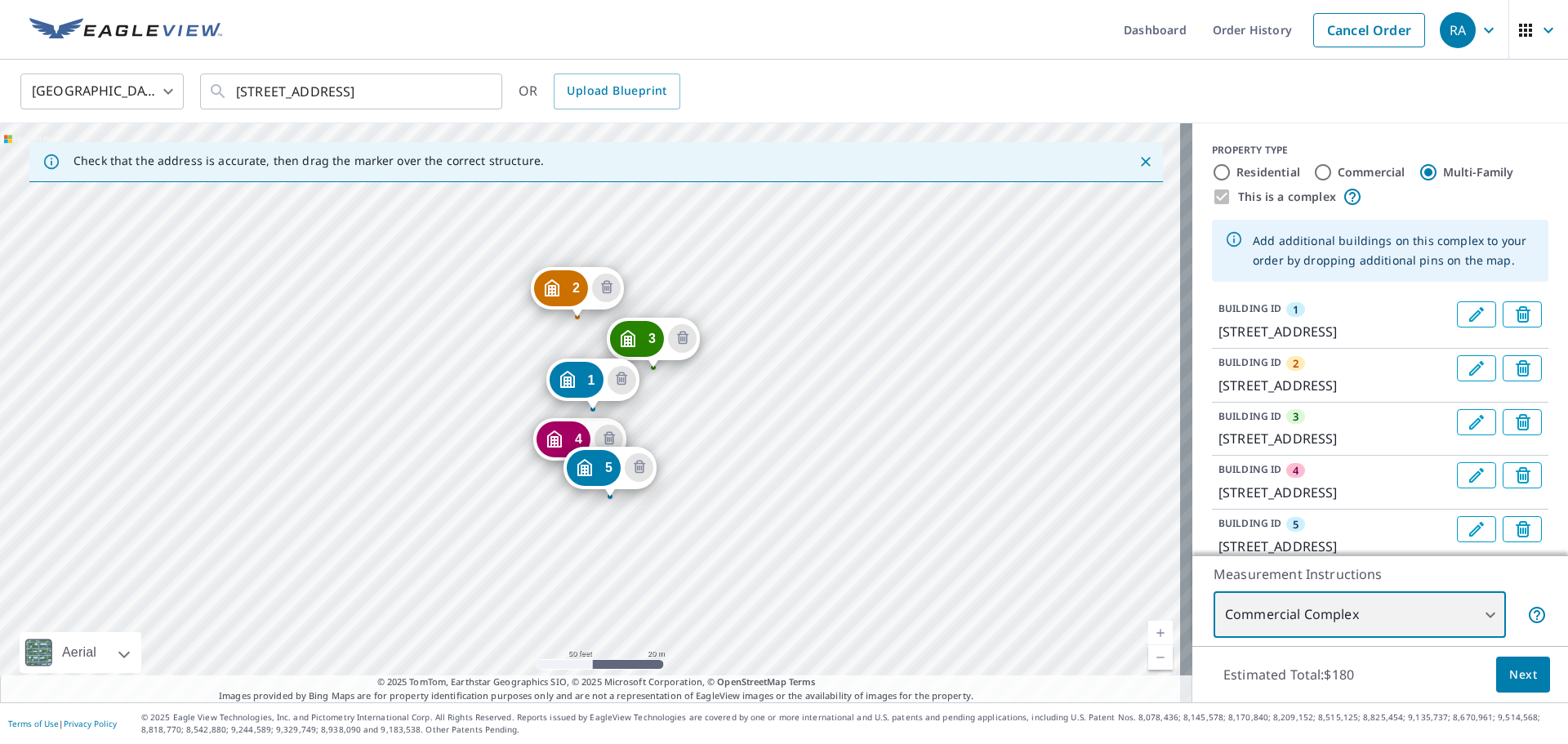
click at [689, 518] on div "2 325 Electric Ave East Pittsburgh, PA 15112 3 325 Electric Ave East Pittsburgh…" at bounding box center [596, 412] width 1192 height 579
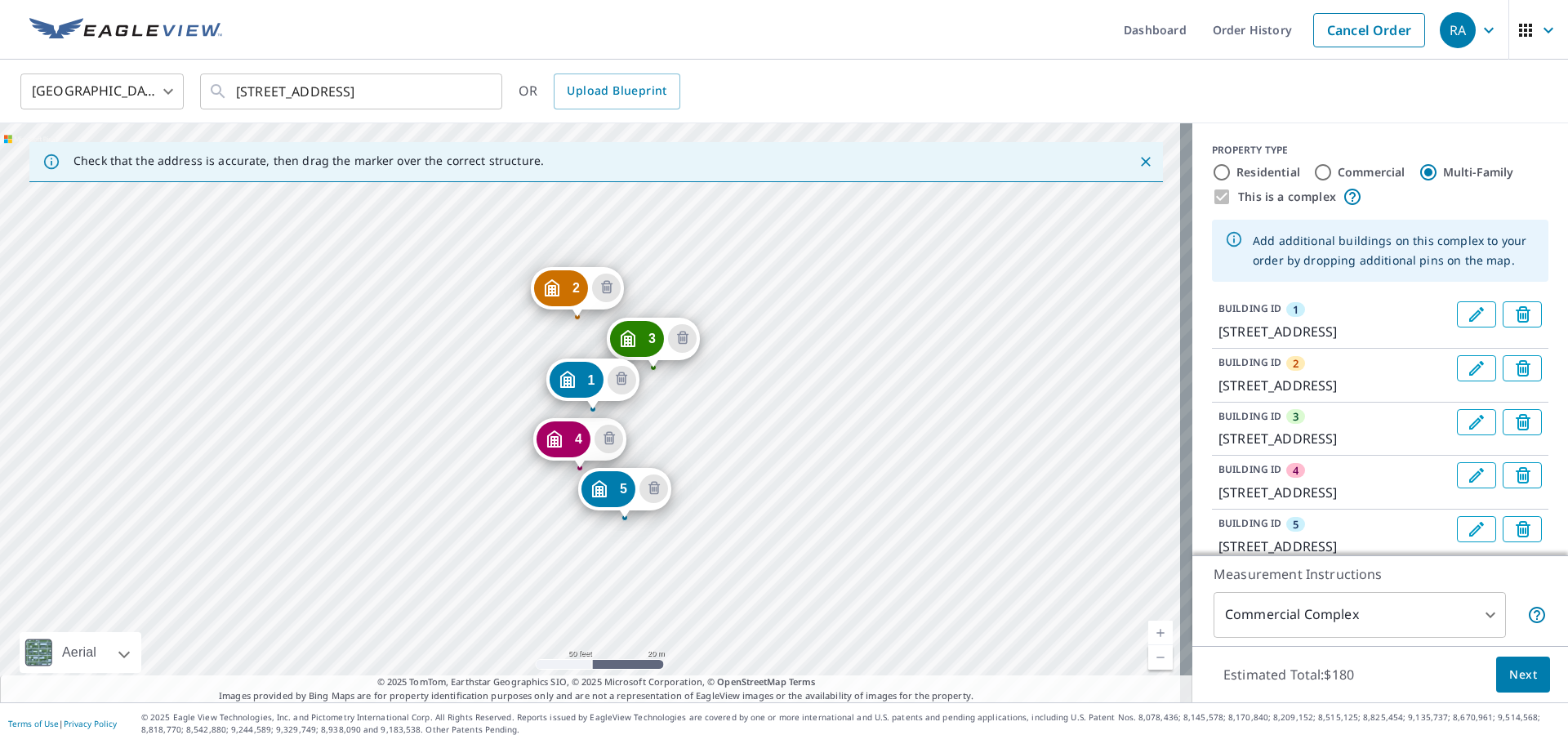
drag, startPoint x: 615, startPoint y: 472, endPoint x: 631, endPoint y: 493, distance: 26.4
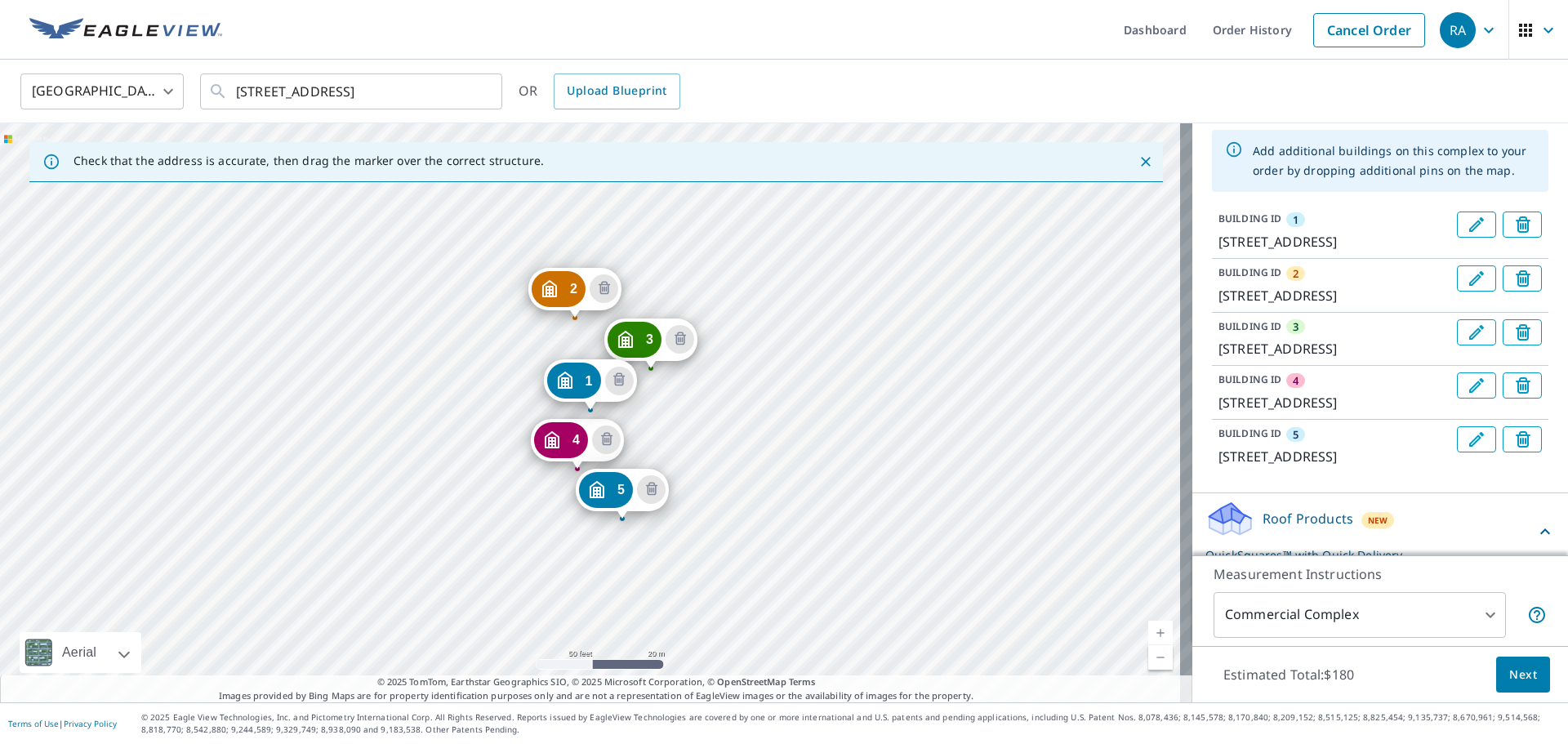
scroll to position [245, 0]
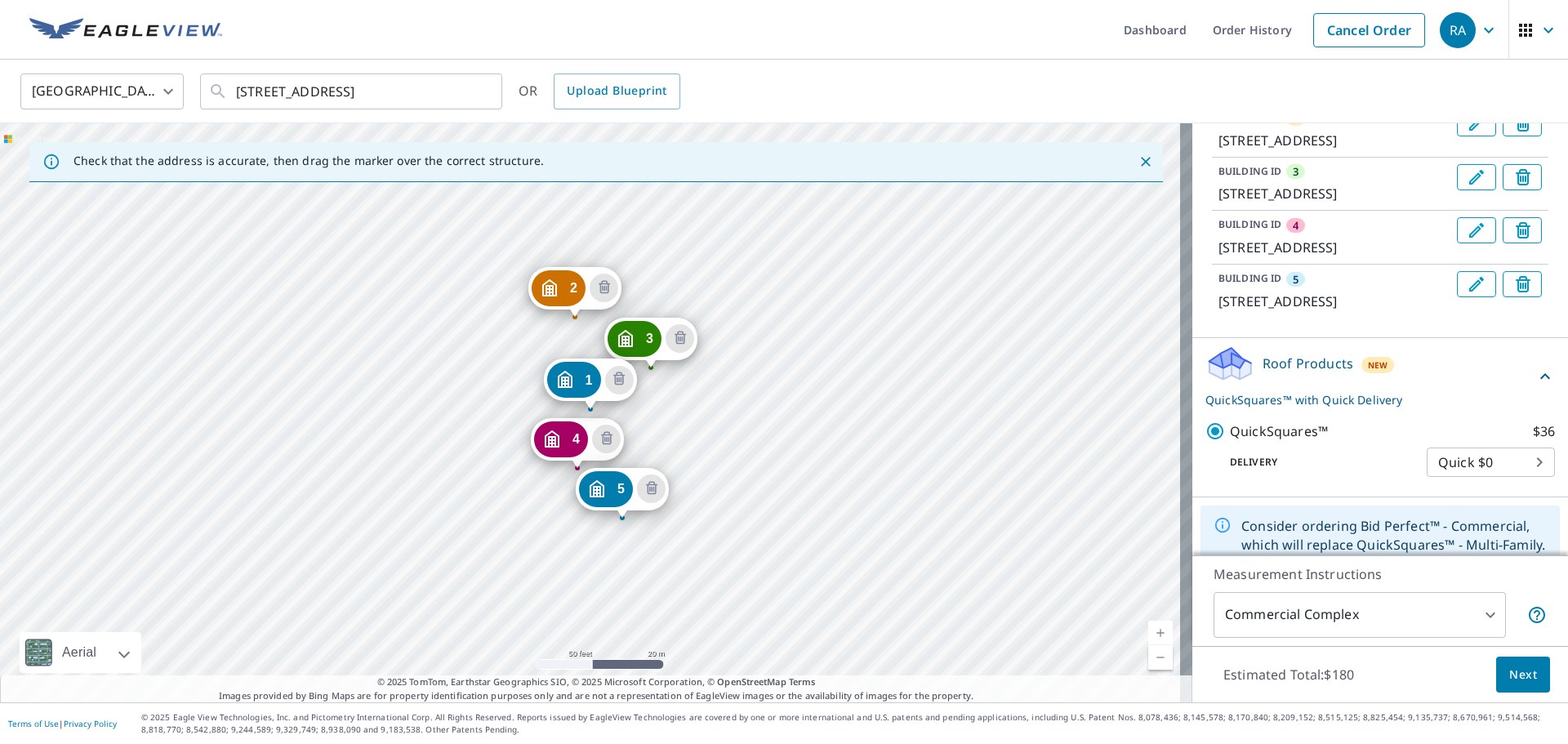
click at [696, 517] on div "2 325 Electric Ave East Pittsburgh, PA 15112 3 325 Electric Ave East Pittsburgh…" at bounding box center [596, 412] width 1192 height 579
click at [689, 517] on div "2 325 Electric Ave East Pittsburgh, PA 15112 3 325 Electric Ave East Pittsburgh…" at bounding box center [596, 412] width 1192 height 579
drag, startPoint x: 610, startPoint y: 488, endPoint x: 616, endPoint y: 482, distance: 8.5
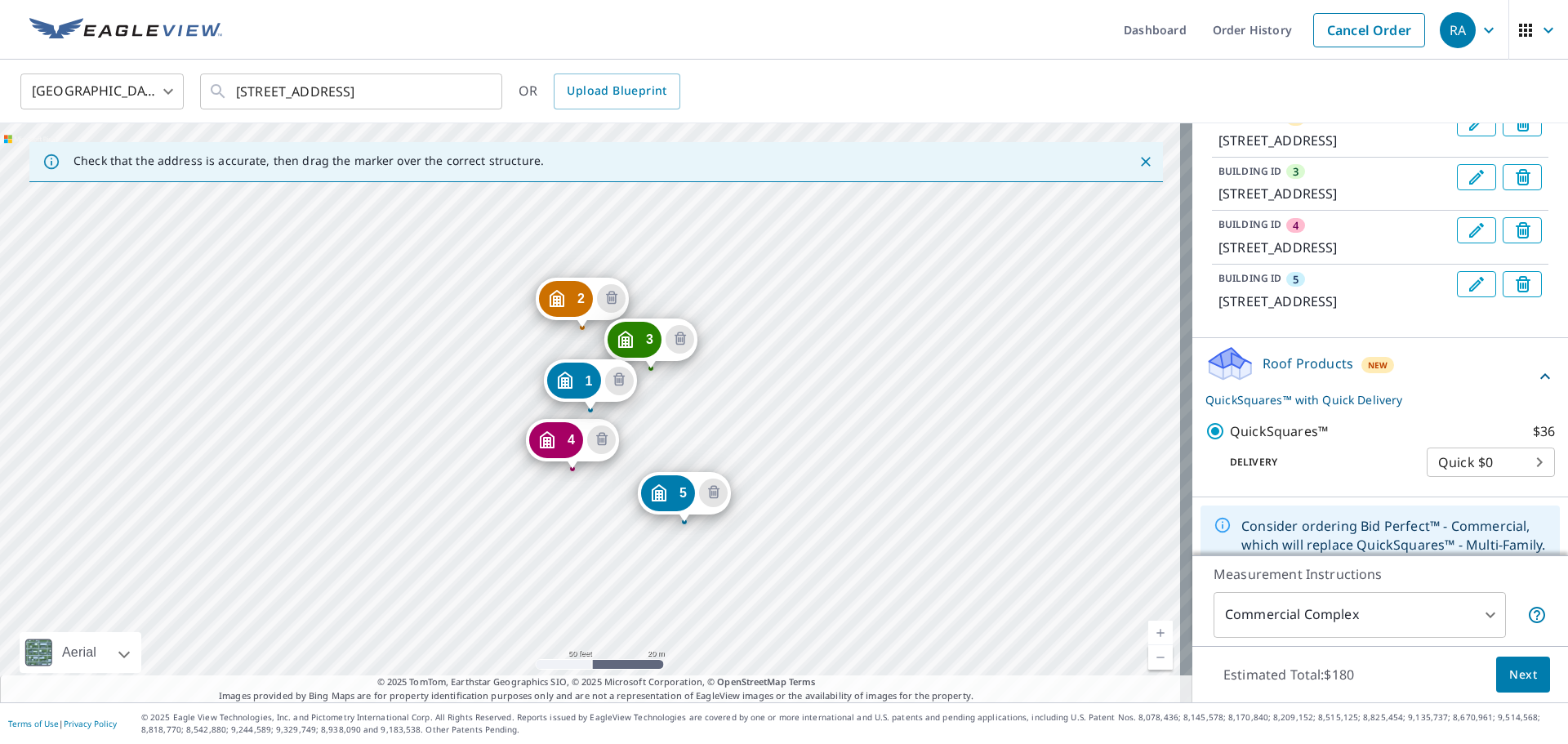
drag, startPoint x: 628, startPoint y: 482, endPoint x: 684, endPoint y: 488, distance: 56.3
drag, startPoint x: 587, startPoint y: 456, endPoint x: 588, endPoint y: 448, distance: 8.1
drag, startPoint x: 666, startPoint y: 486, endPoint x: 606, endPoint y: 477, distance: 60.7
click at [1512, 674] on span "Next" at bounding box center [1523, 674] width 28 height 21
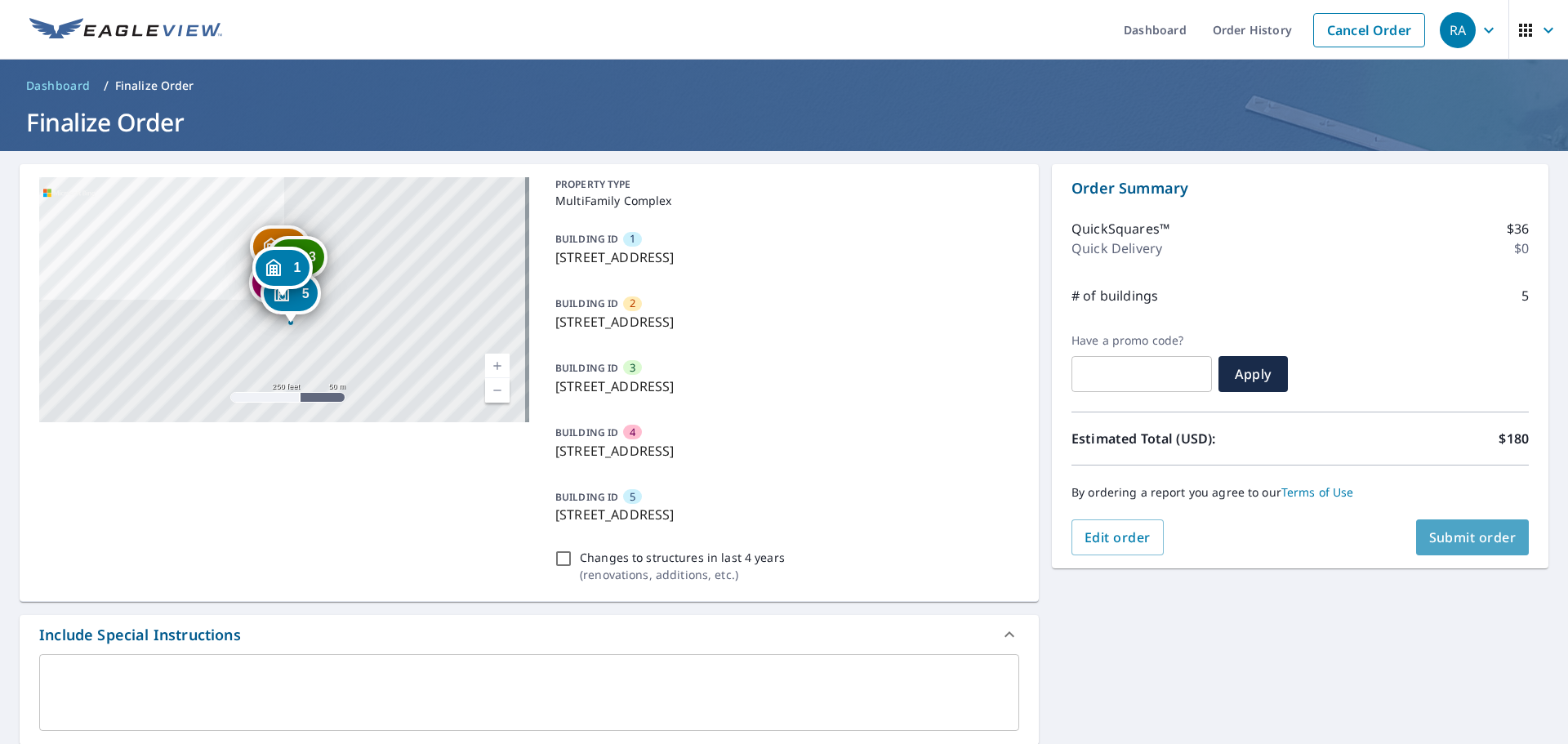
click at [1453, 538] on span "Submit order" at bounding box center [1473, 537] width 87 height 18
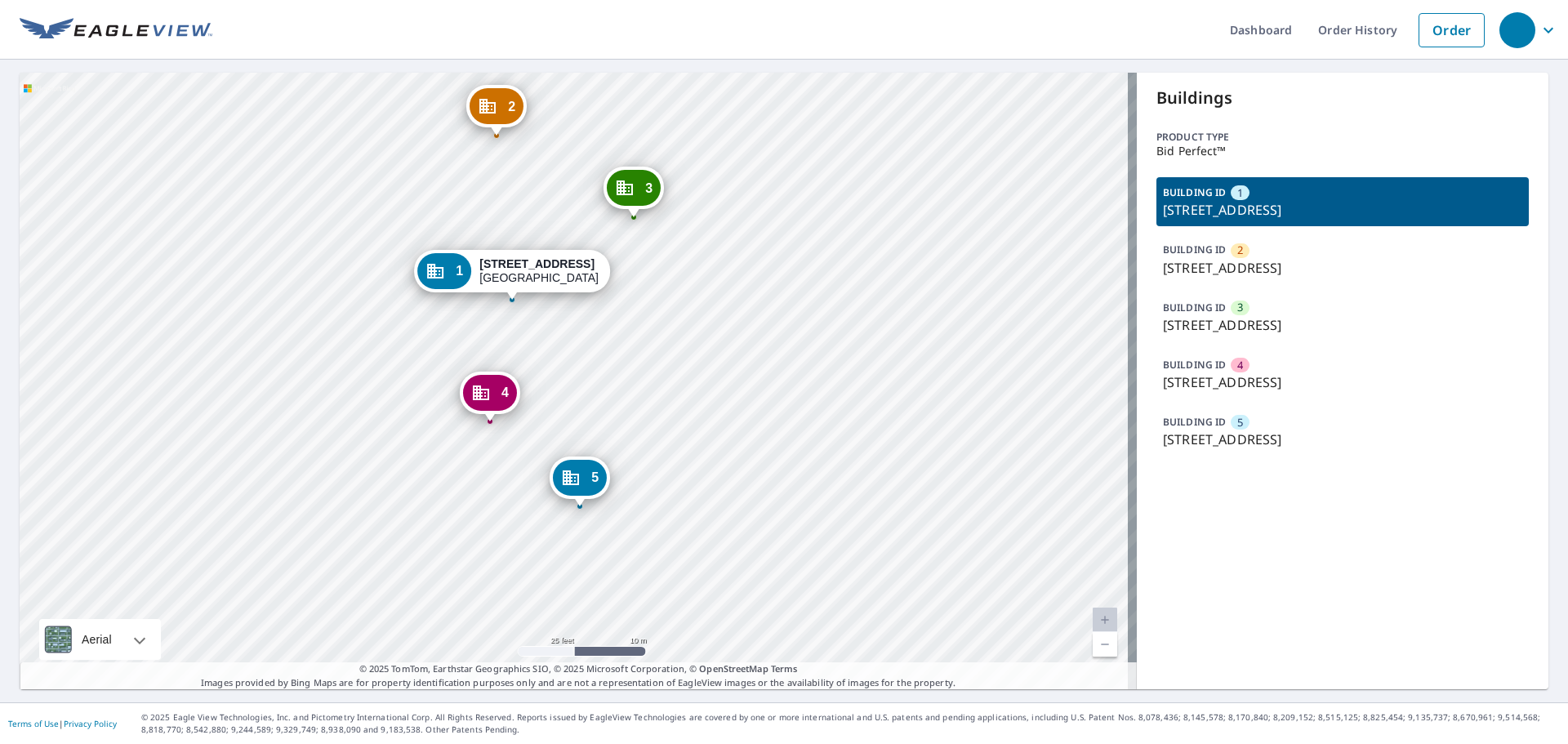
drag, startPoint x: 646, startPoint y: 258, endPoint x: 632, endPoint y: 320, distance: 63.6
click at [632, 321] on div "2 [STREET_ADDRESS] 3 [STREET_ADDRESS] 4 [STREET_ADDRESS] 5 [STREET_ADDRESS] 1 […" at bounding box center [578, 380] width 1117 height 616
